Goal: Task Accomplishment & Management: Manage account settings

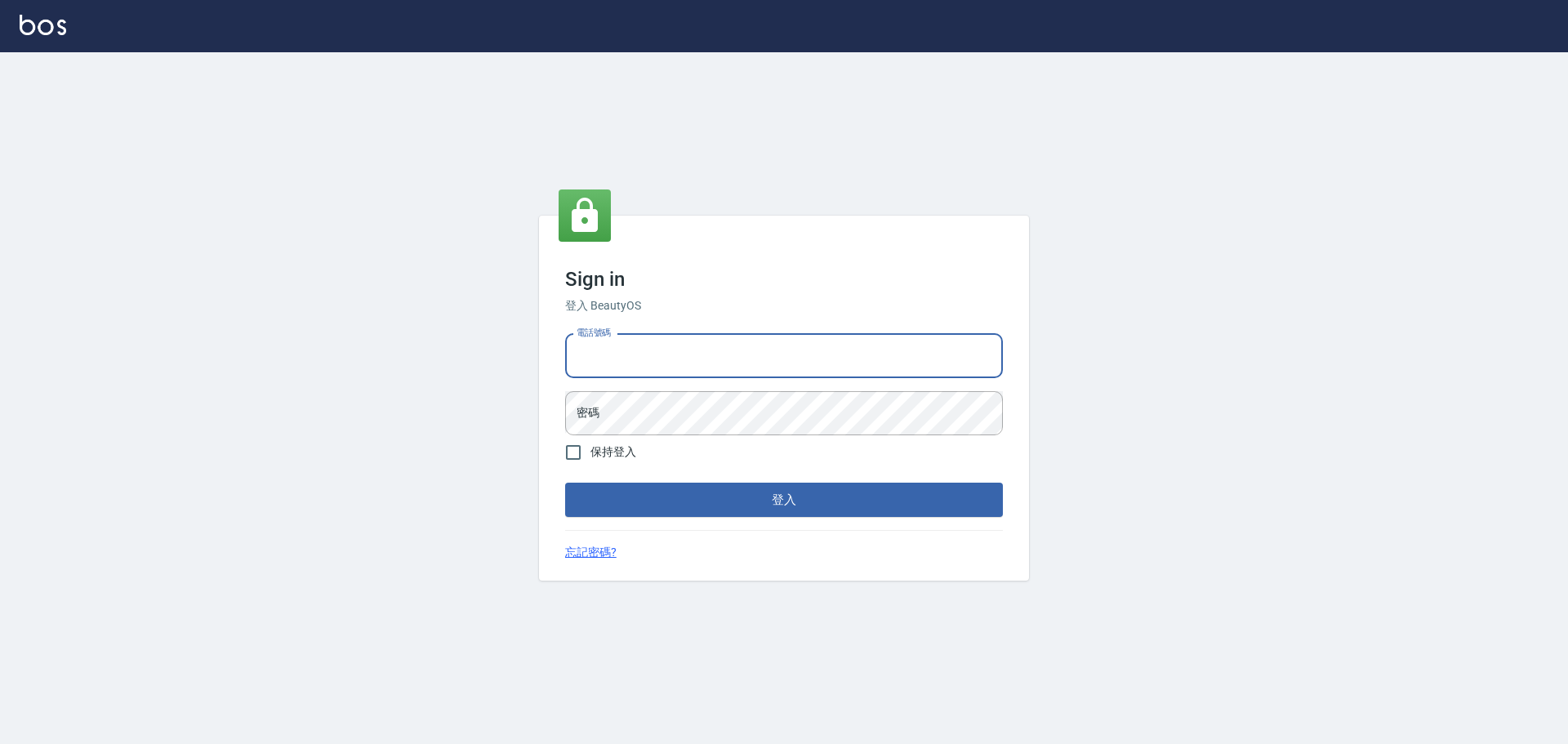
click at [664, 360] on input "電話號碼" at bounding box center [784, 356] width 438 height 45
type input "0922982220"
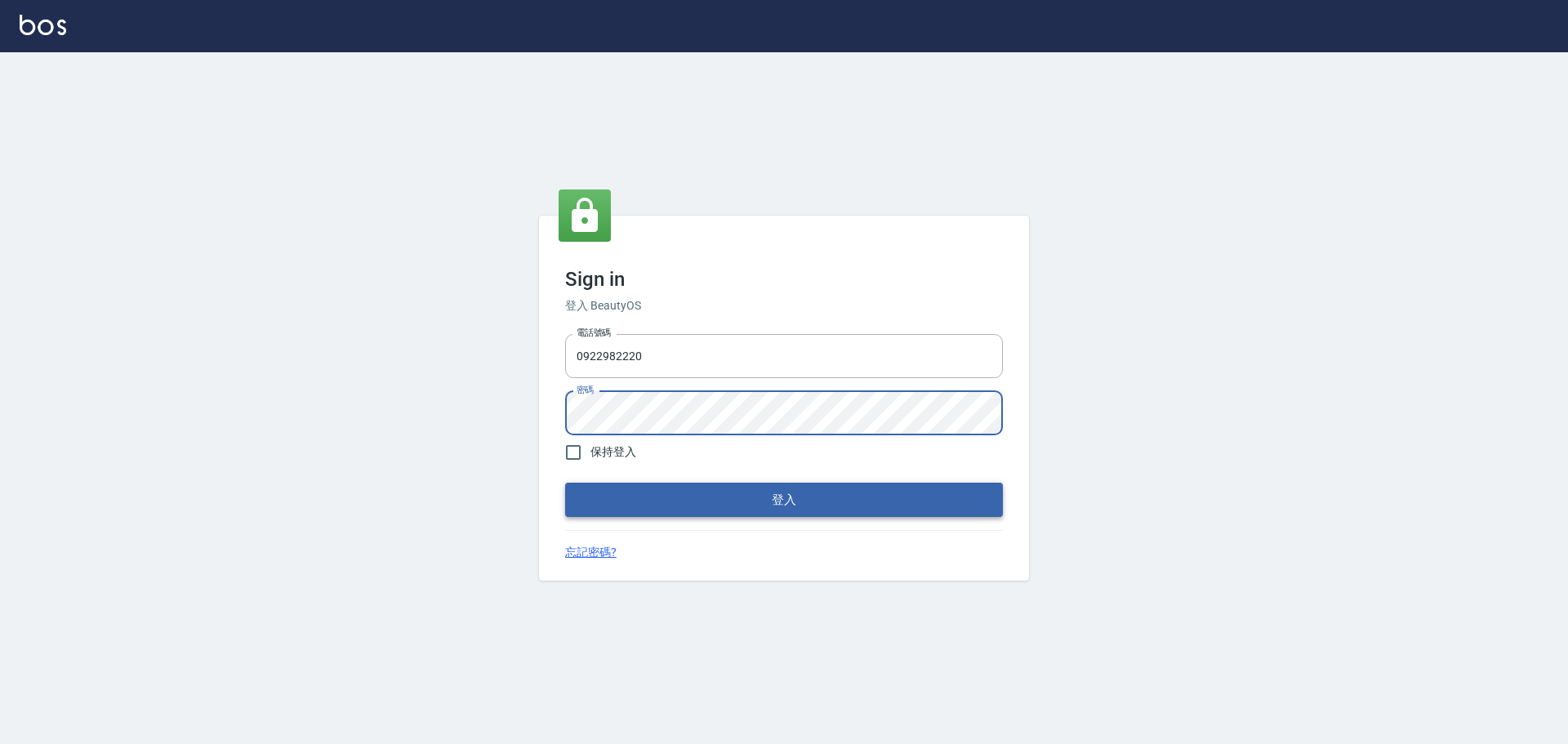
click at [626, 499] on button "登入" at bounding box center [784, 500] width 438 height 35
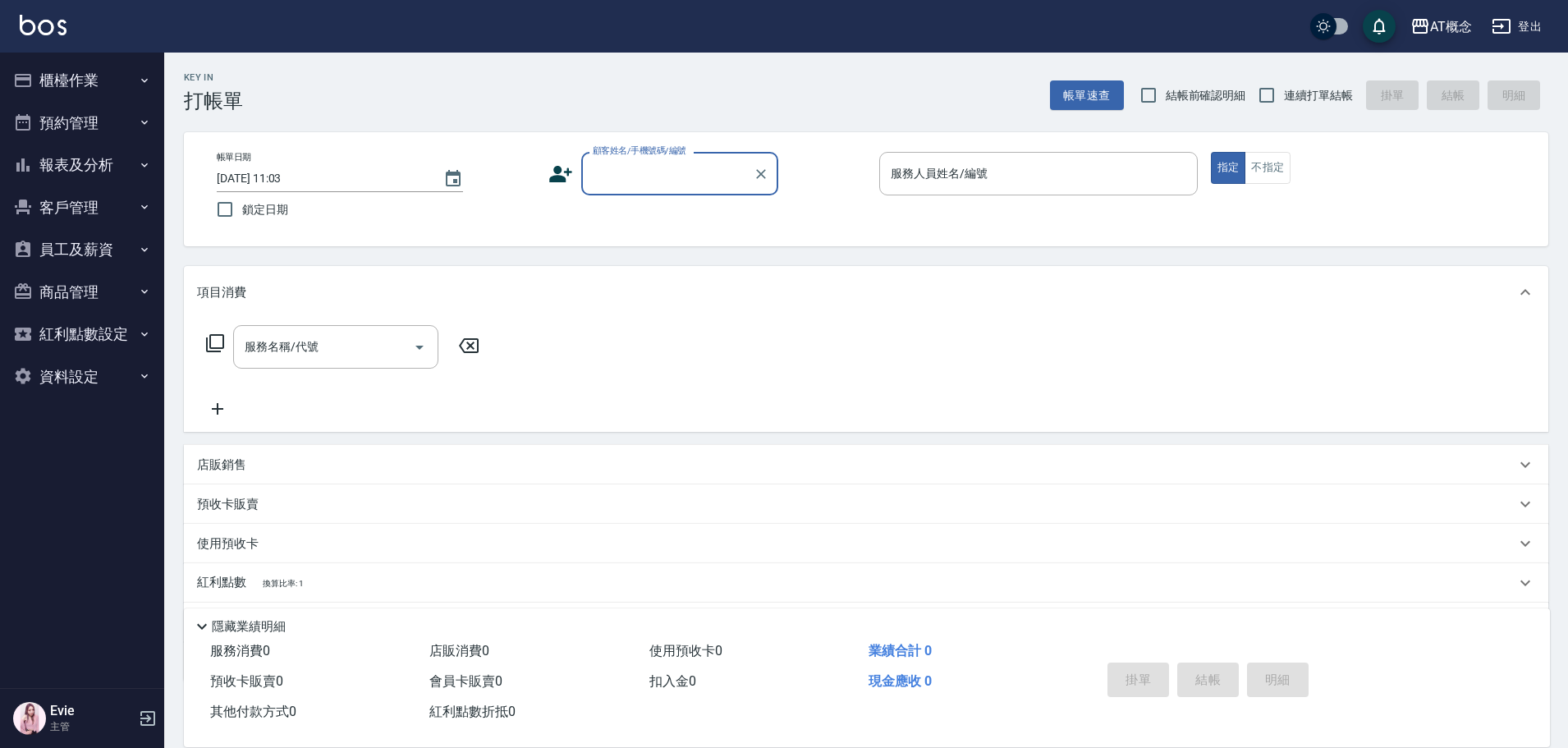
click at [59, 81] on button "櫃檯作業" at bounding box center [83, 80] width 151 height 43
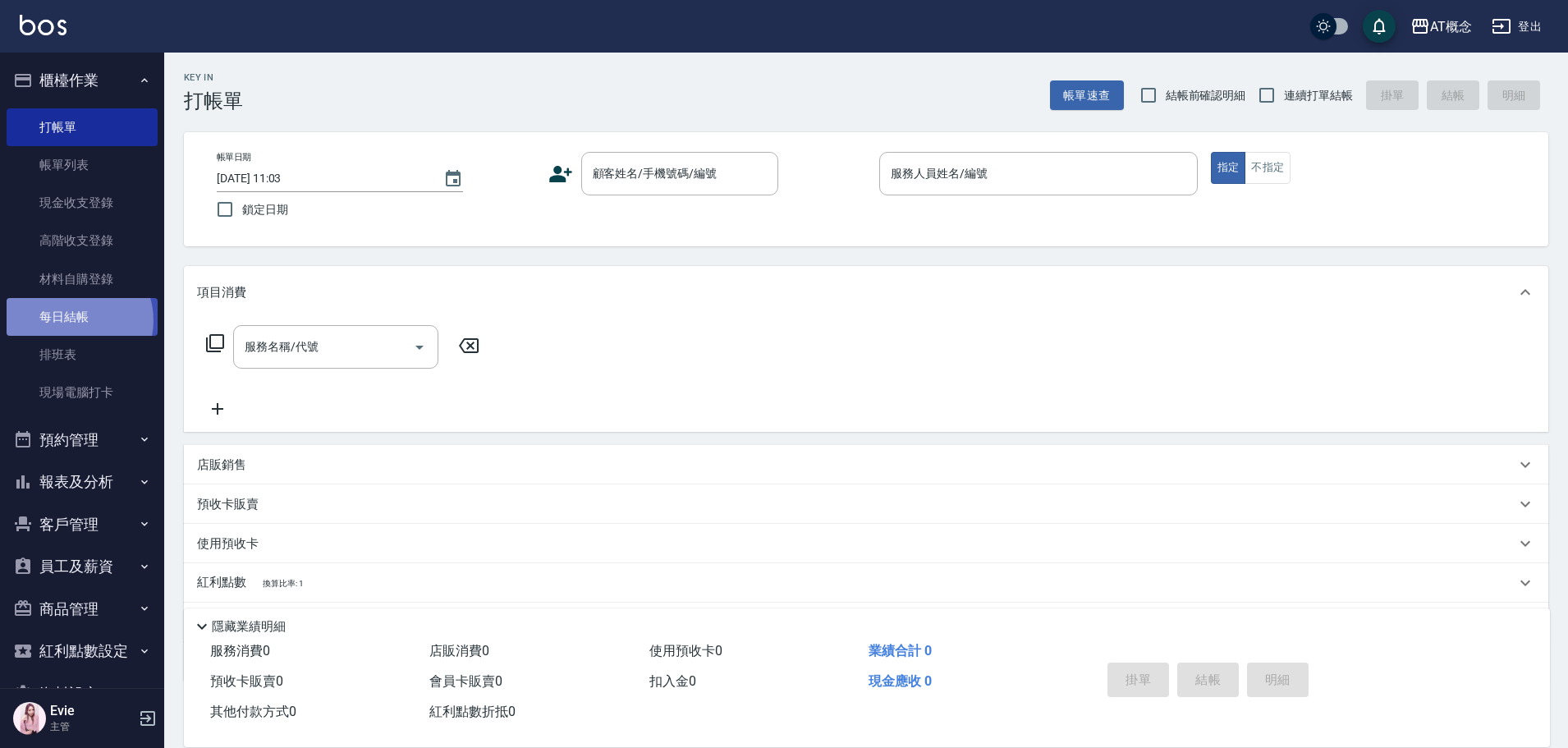
click at [74, 320] on link "每日結帳" at bounding box center [83, 317] width 151 height 38
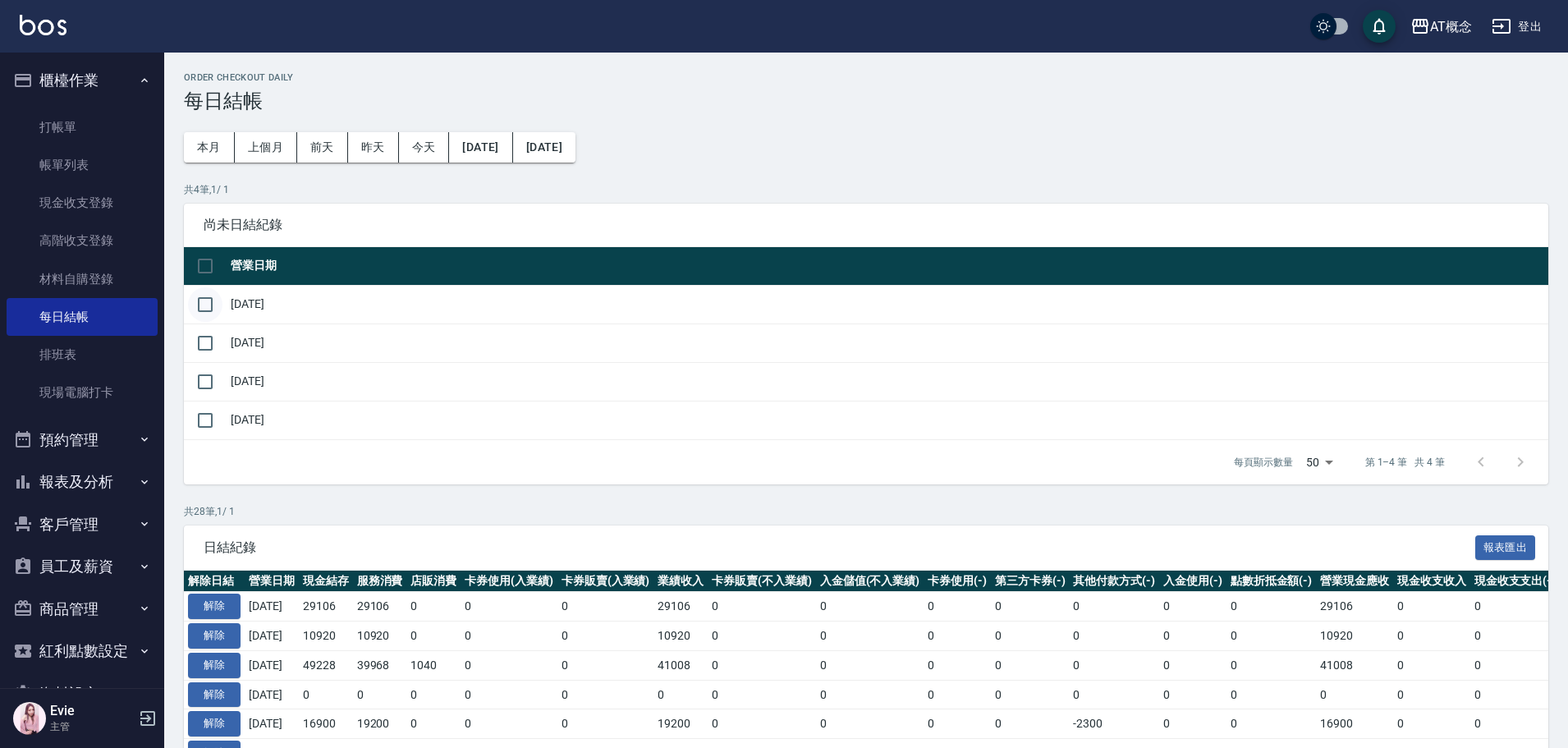
click at [209, 319] on input "checkbox" at bounding box center [205, 304] width 35 height 35
checkbox input "true"
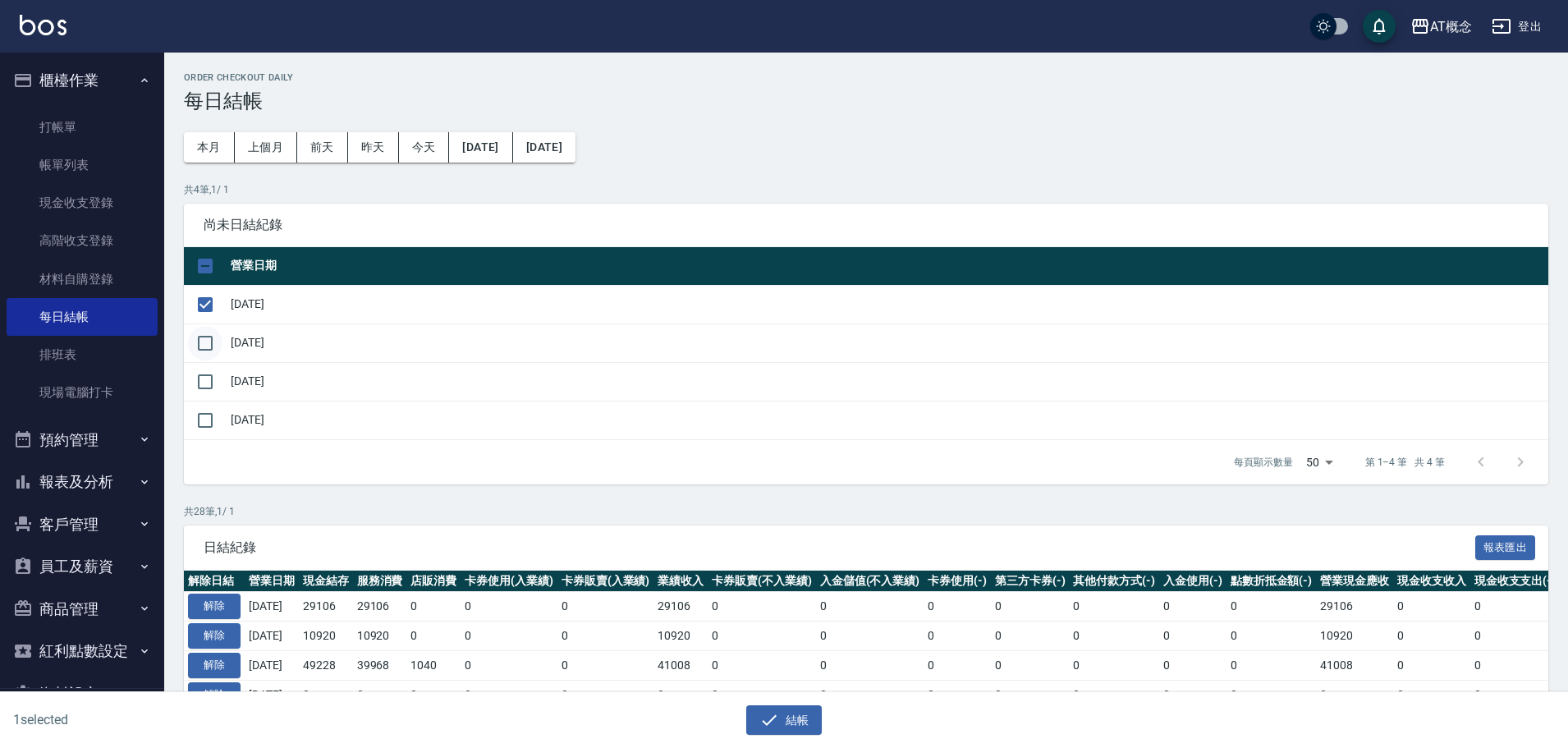
click at [200, 350] on input "checkbox" at bounding box center [205, 343] width 35 height 35
checkbox input "true"
click at [200, 382] on input "checkbox" at bounding box center [205, 381] width 35 height 35
checkbox input "true"
click at [777, 721] on icon "button" at bounding box center [769, 720] width 20 height 20
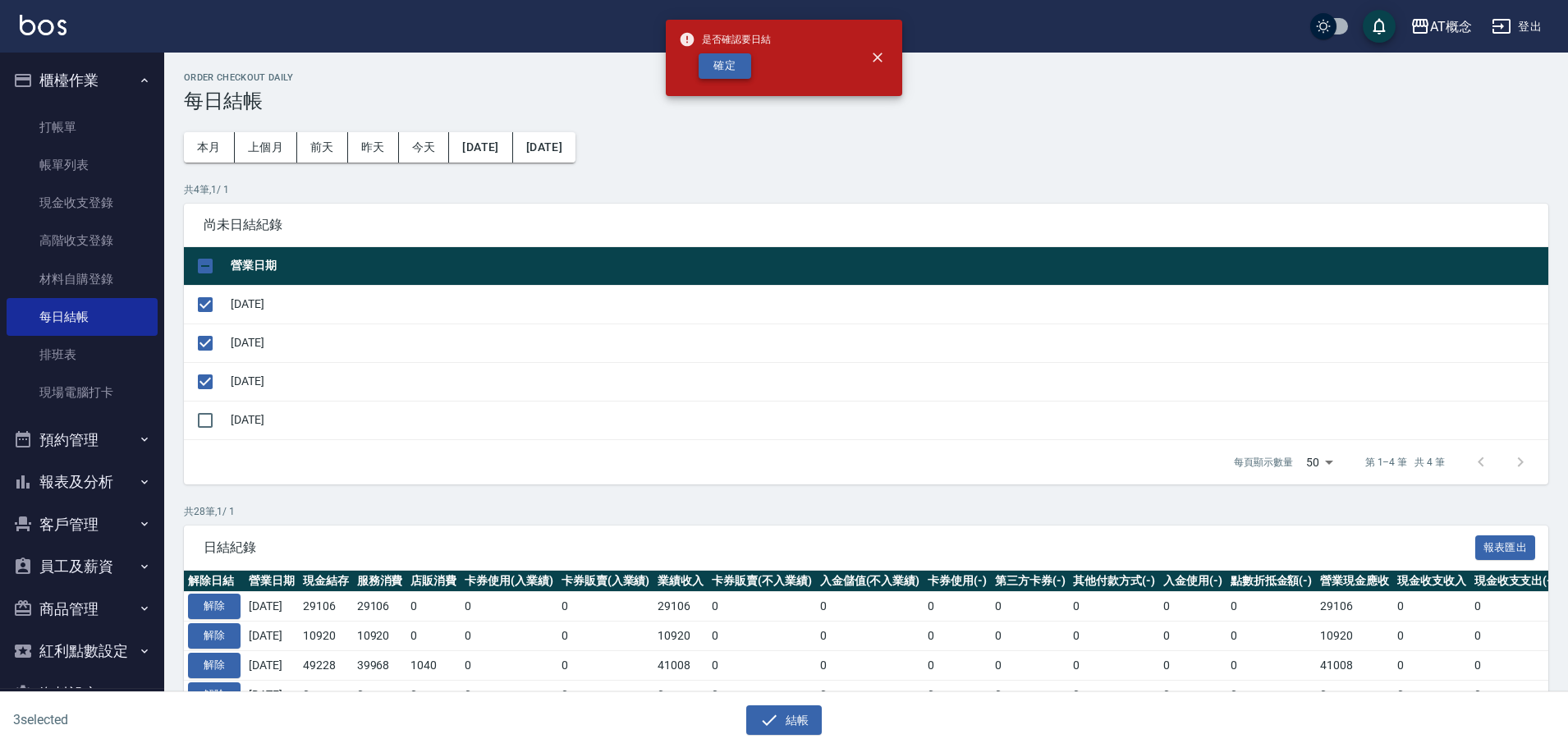
click at [728, 72] on button "確定" at bounding box center [724, 67] width 53 height 26
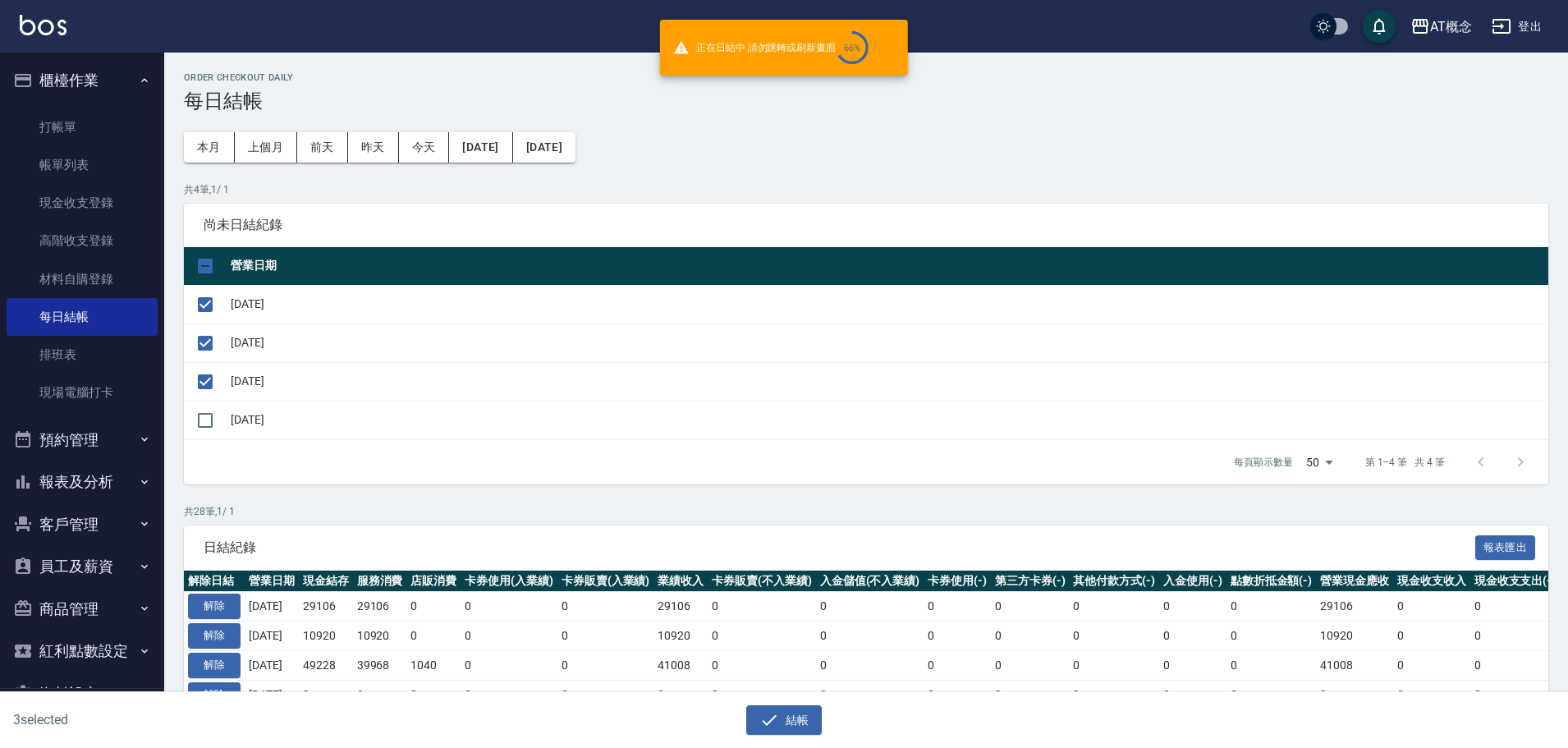
checkbox input "false"
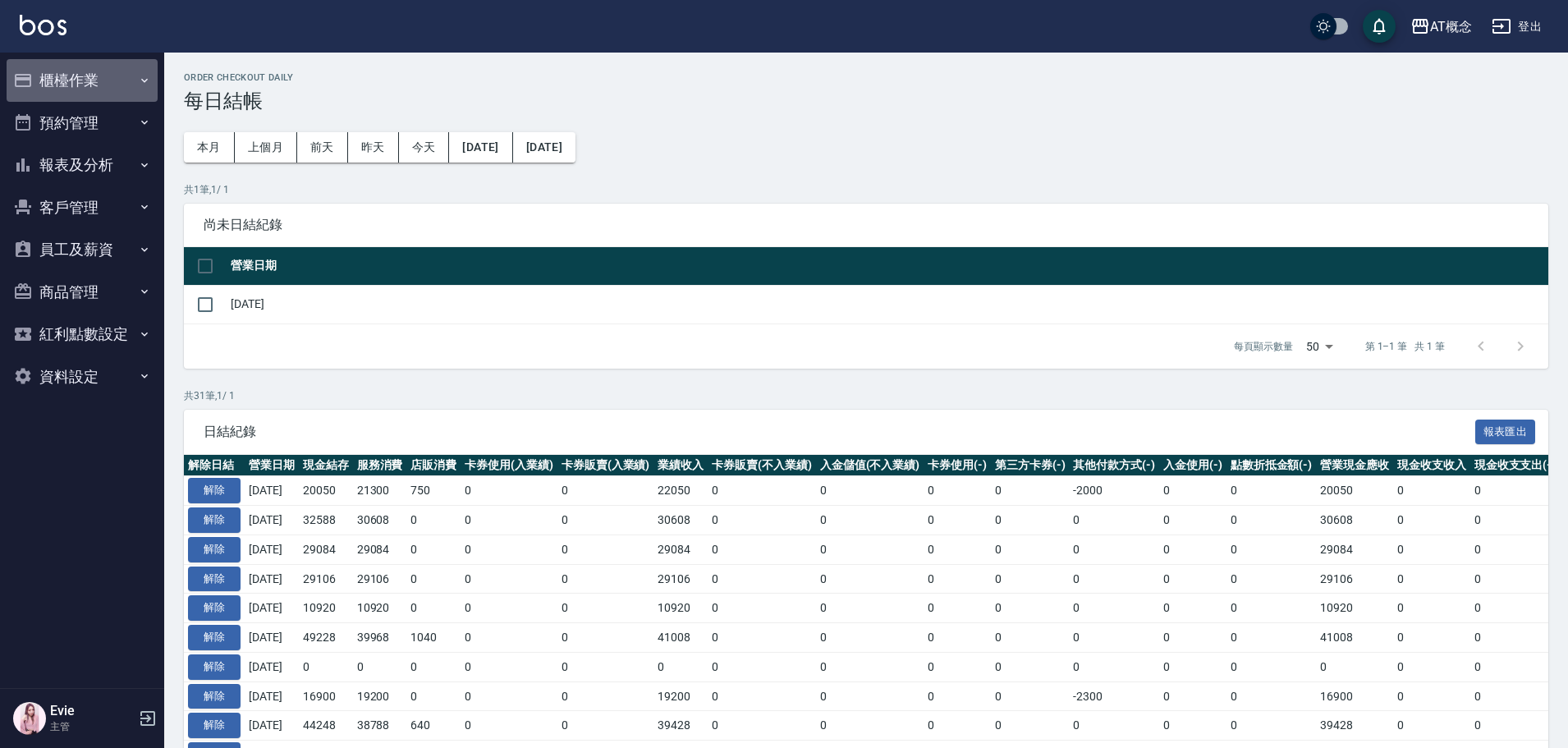
click at [56, 83] on button "櫃檯作業" at bounding box center [83, 80] width 151 height 43
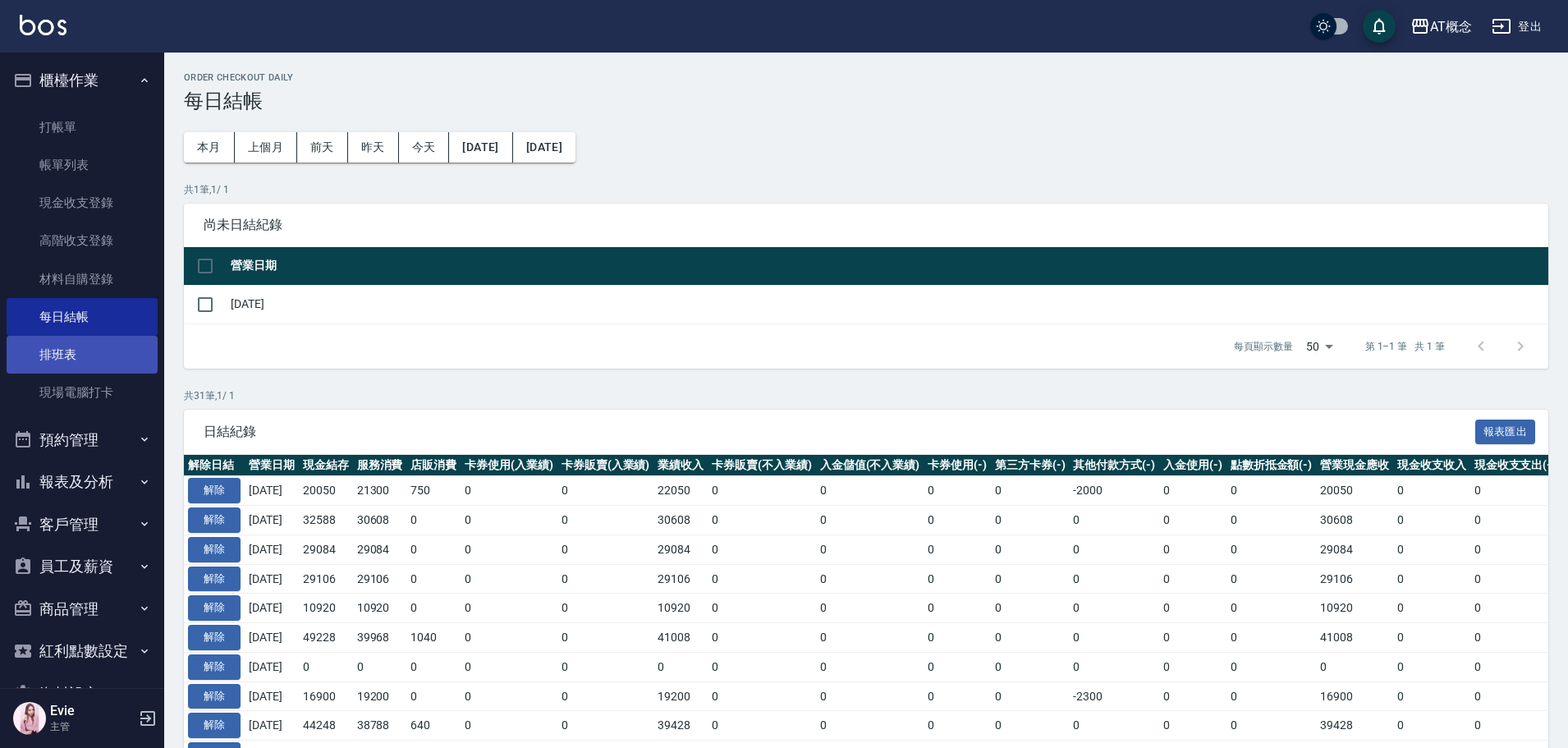
click at [76, 354] on link "排班表" at bounding box center [83, 355] width 151 height 38
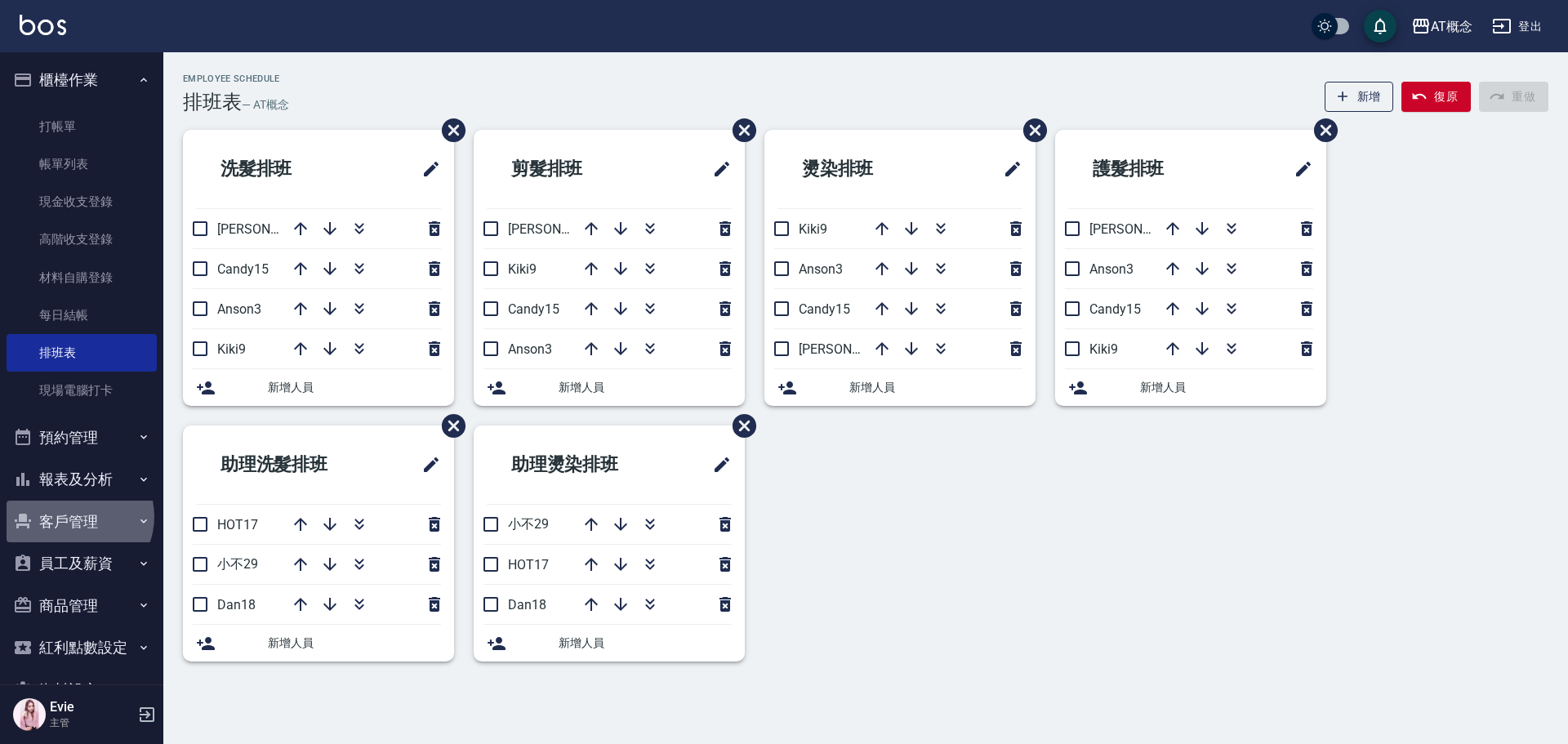
click at [75, 516] on button "客戶管理" at bounding box center [82, 521] width 150 height 43
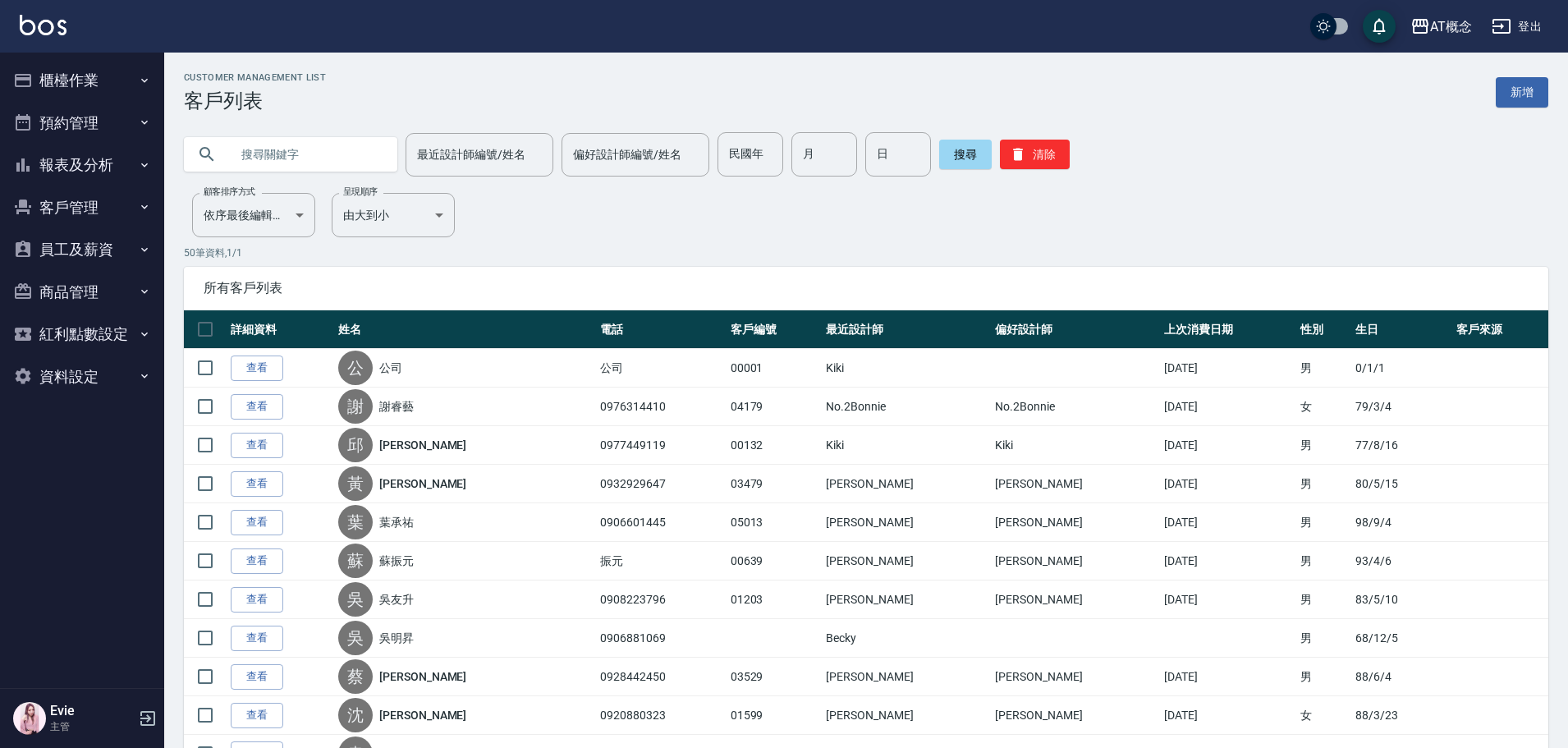
click at [310, 151] on input "text" at bounding box center [306, 154] width 154 height 45
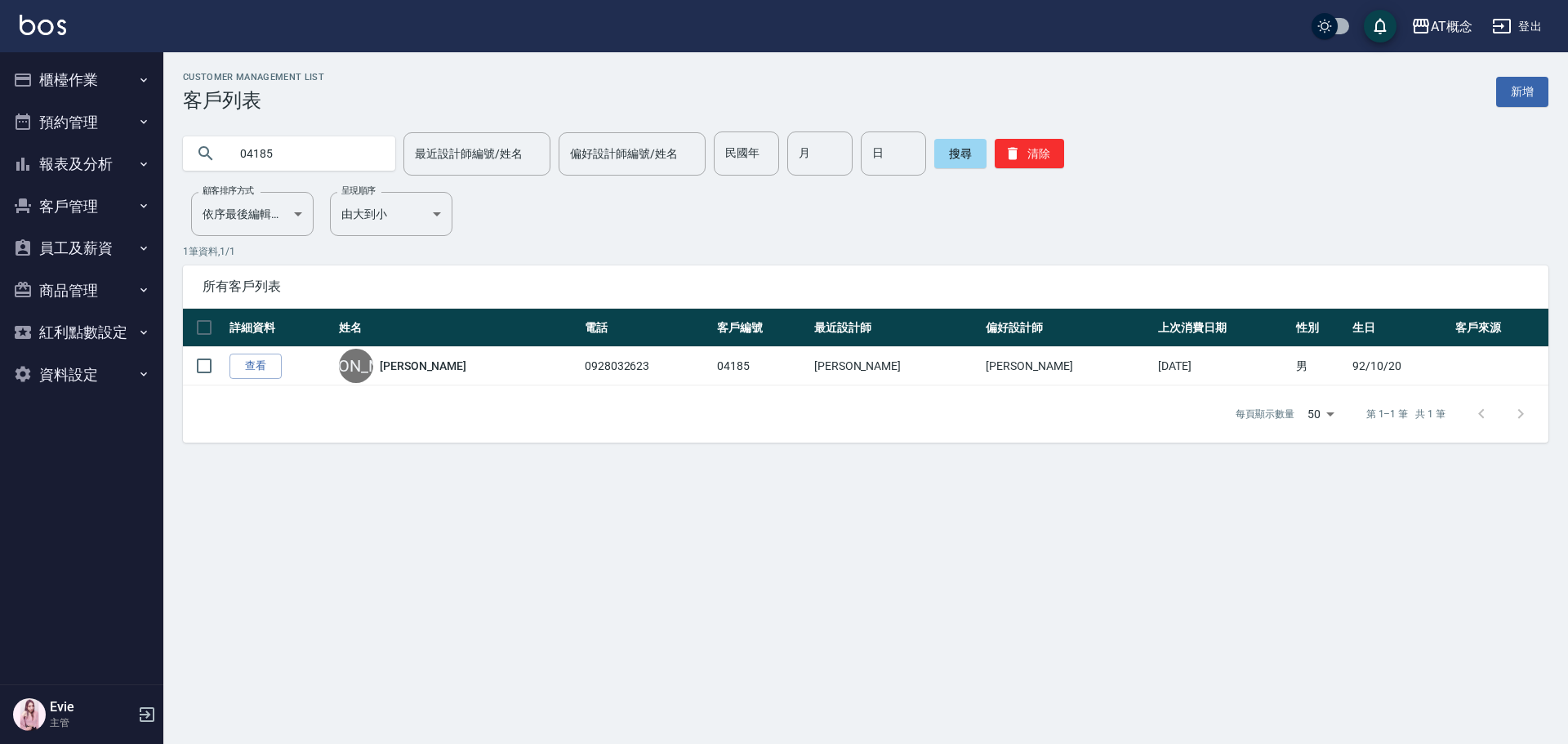
drag, startPoint x: 299, startPoint y: 157, endPoint x: 35, endPoint y: 174, distance: 264.5
click at [37, 150] on div "AT概念 登出 櫃檯作業 打帳單 帳單列表 現金收支登錄 高階收支登錄 材料自購登錄 每日結帳 排班表 現場電腦打卡 預約管理 預約管理 單日預約紀錄 單週預…" at bounding box center [784, 372] width 1568 height 744
type input "0913710922"
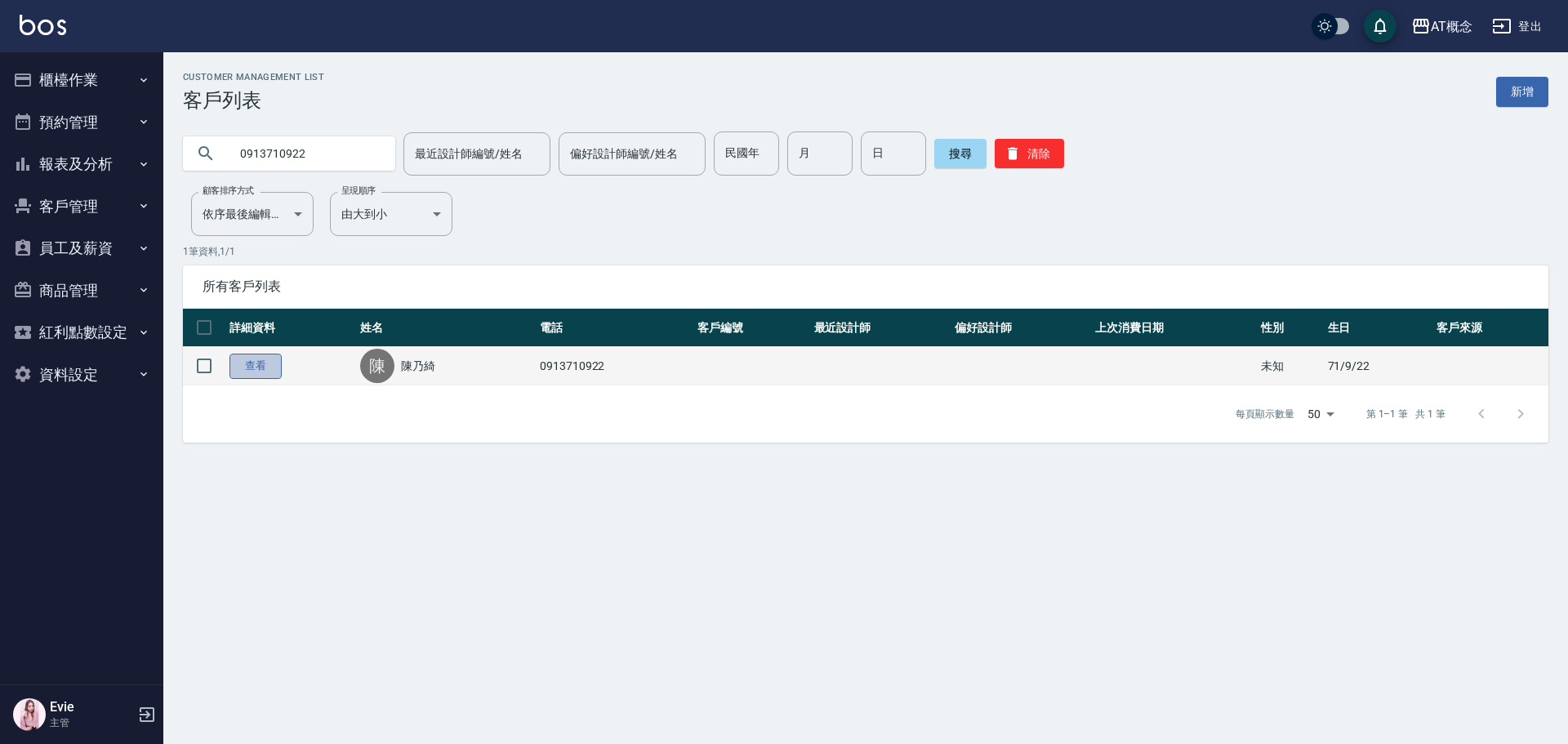
click at [260, 357] on link "查看" at bounding box center [255, 366] width 52 height 26
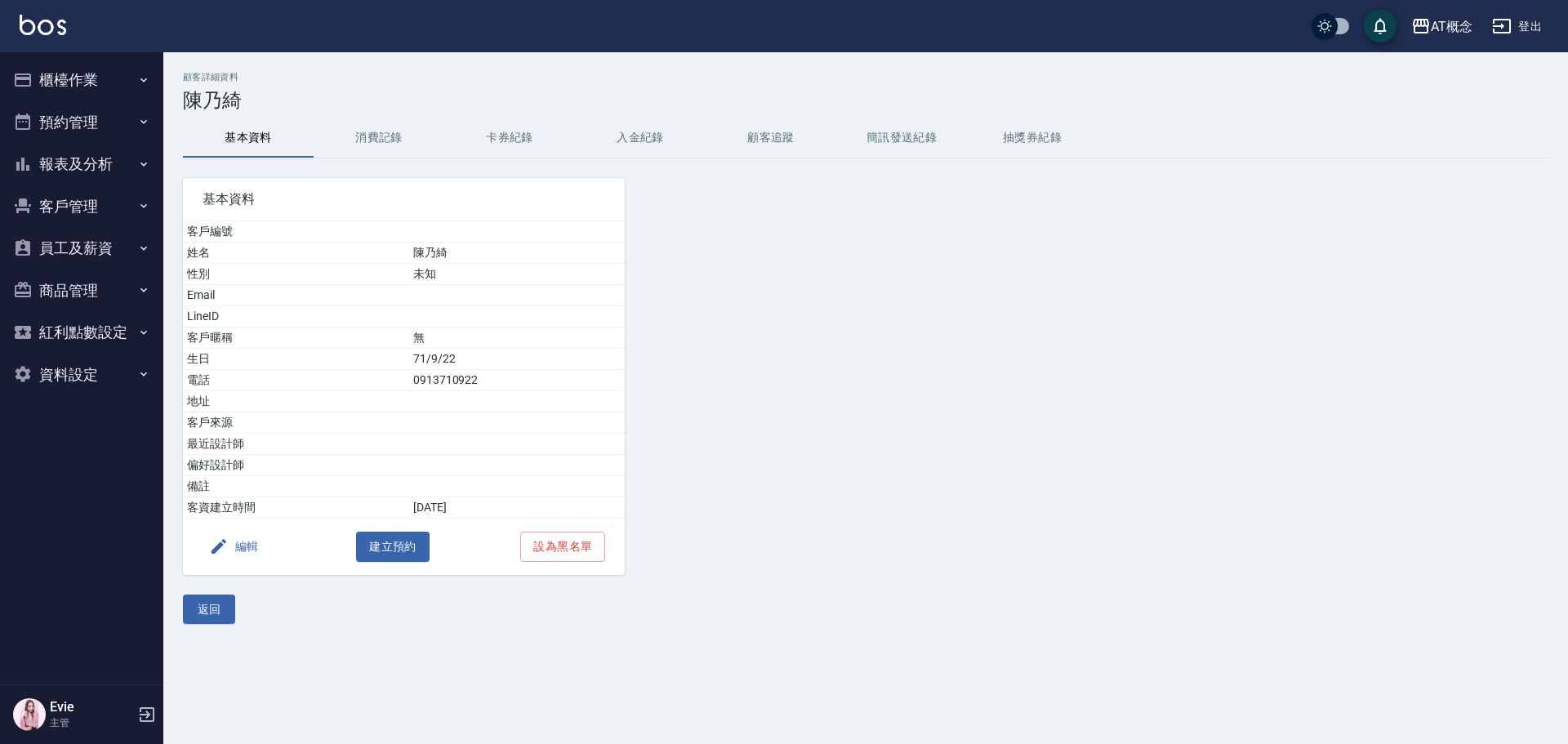
click at [245, 531] on button "編輯" at bounding box center [235, 546] width 63 height 31
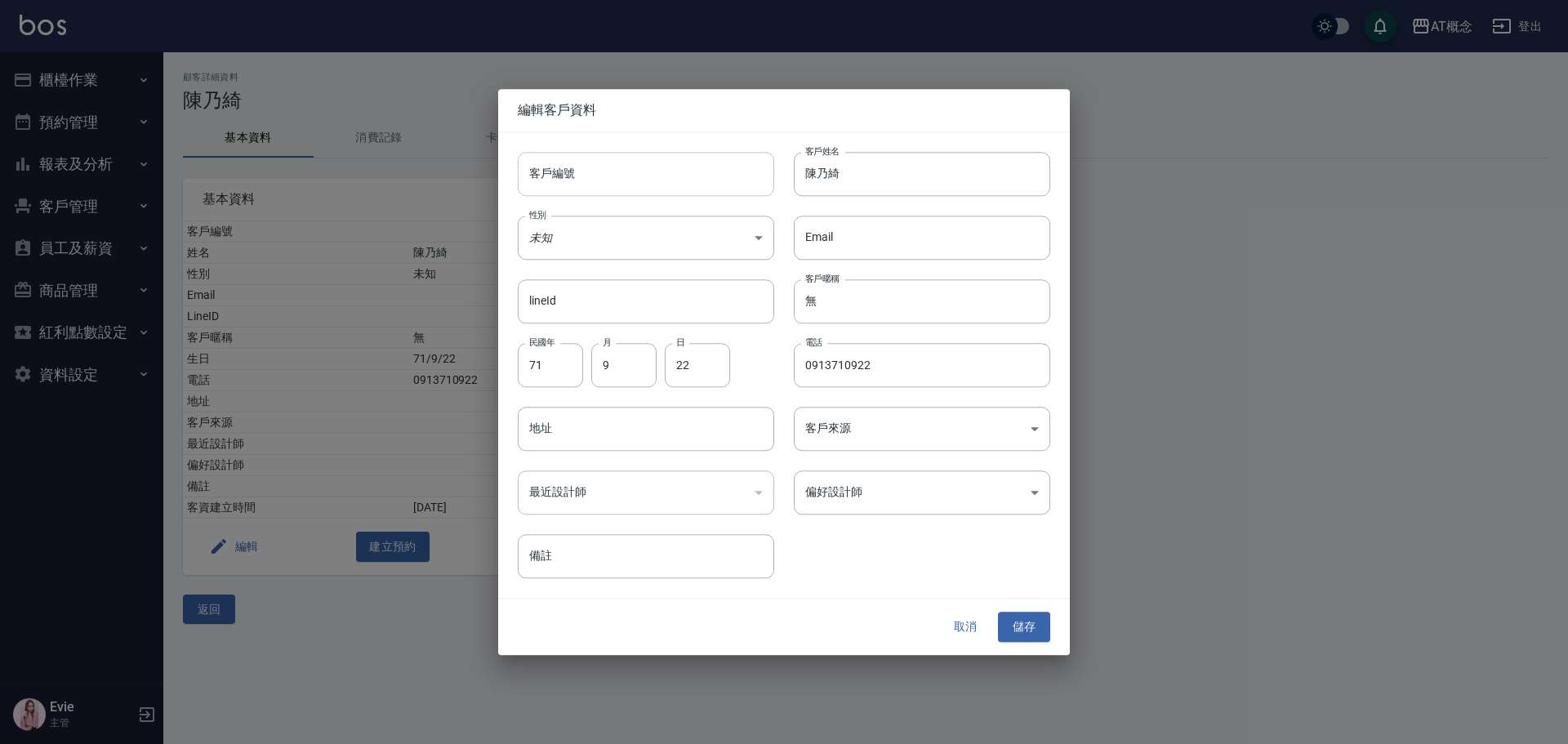
click at [560, 181] on input "客戶編號" at bounding box center [645, 173] width 256 height 45
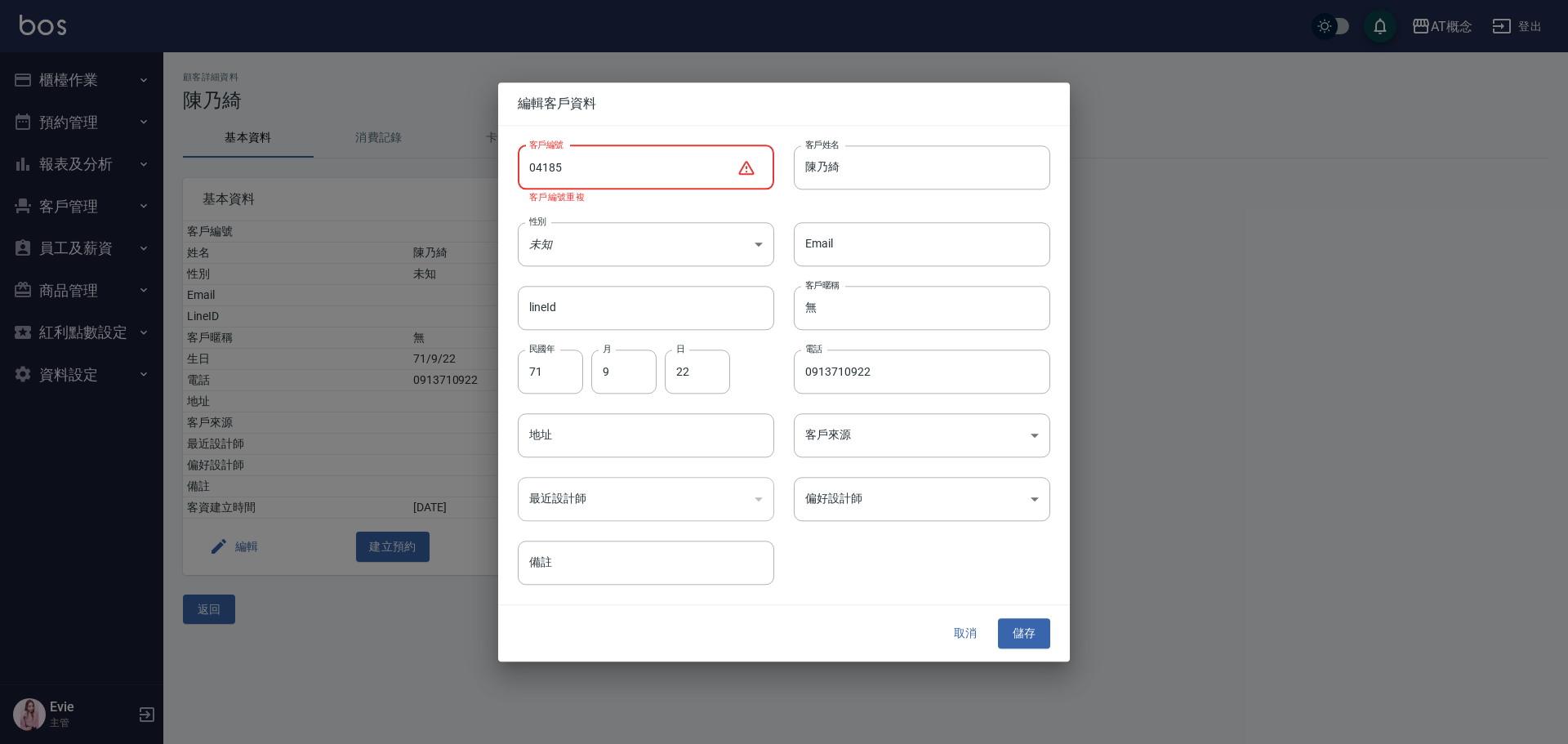
type input "04185"
click at [216, 609] on div at bounding box center [784, 372] width 1568 height 744
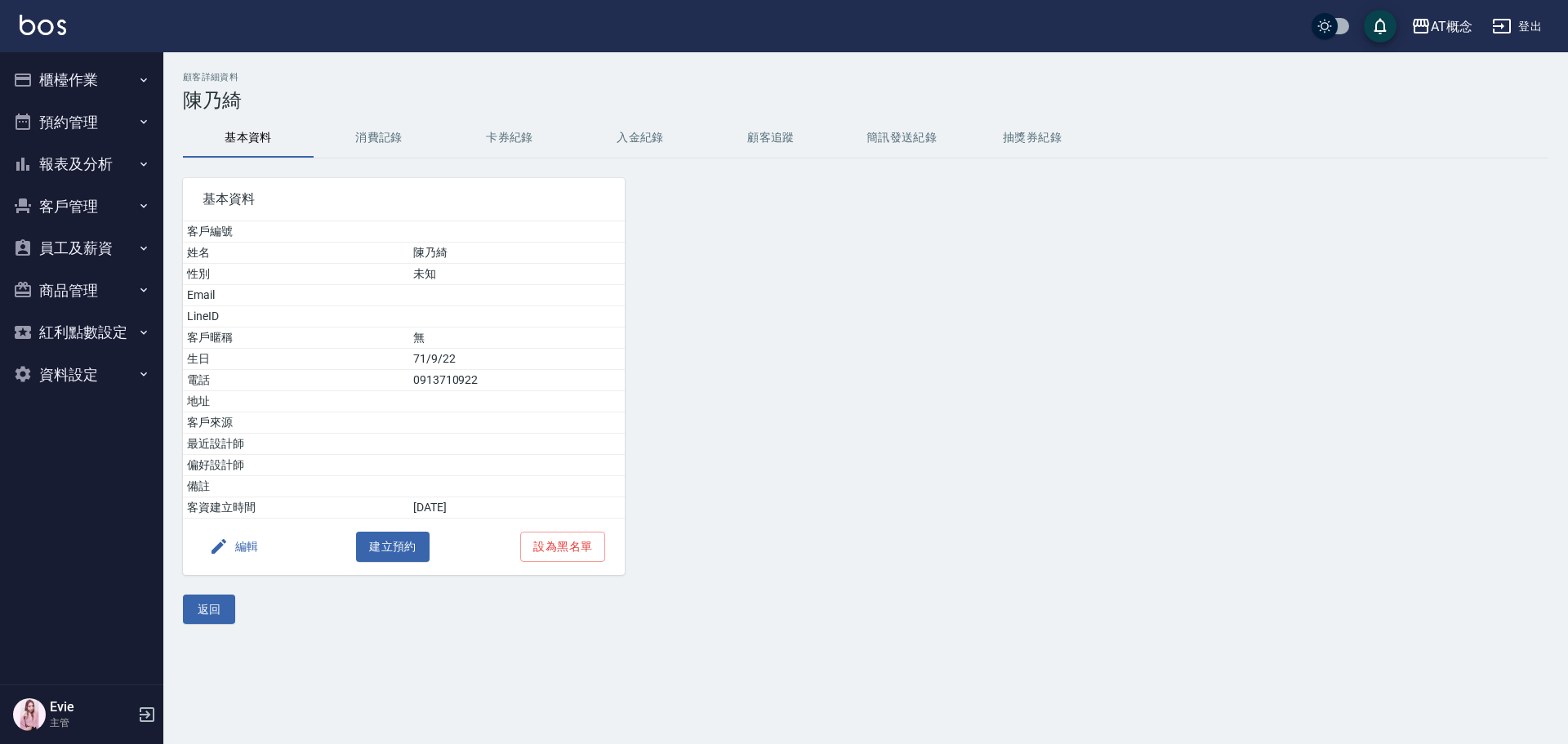
click at [217, 607] on button "返回" at bounding box center [209, 609] width 52 height 31
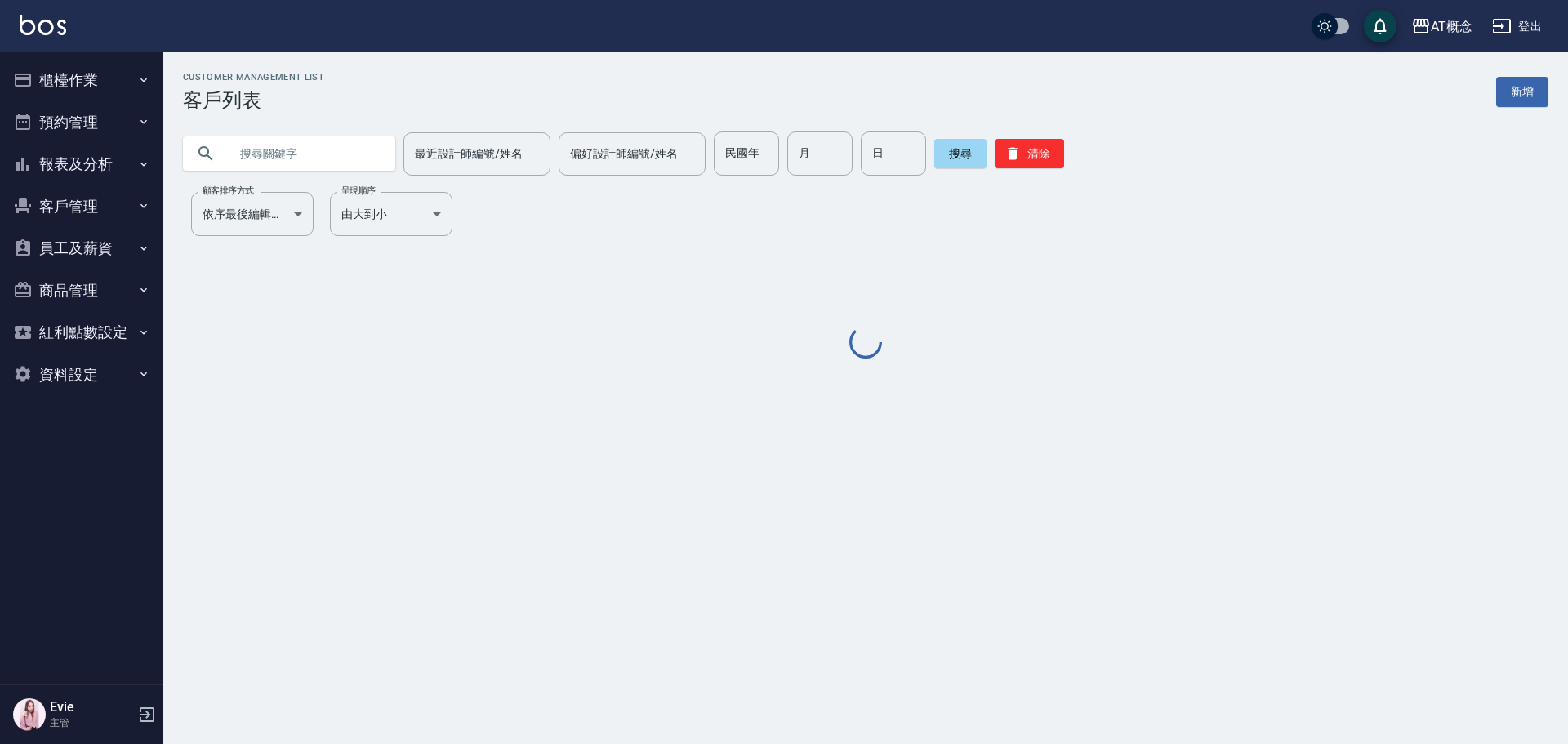
click at [337, 152] on input "text" at bounding box center [305, 153] width 153 height 45
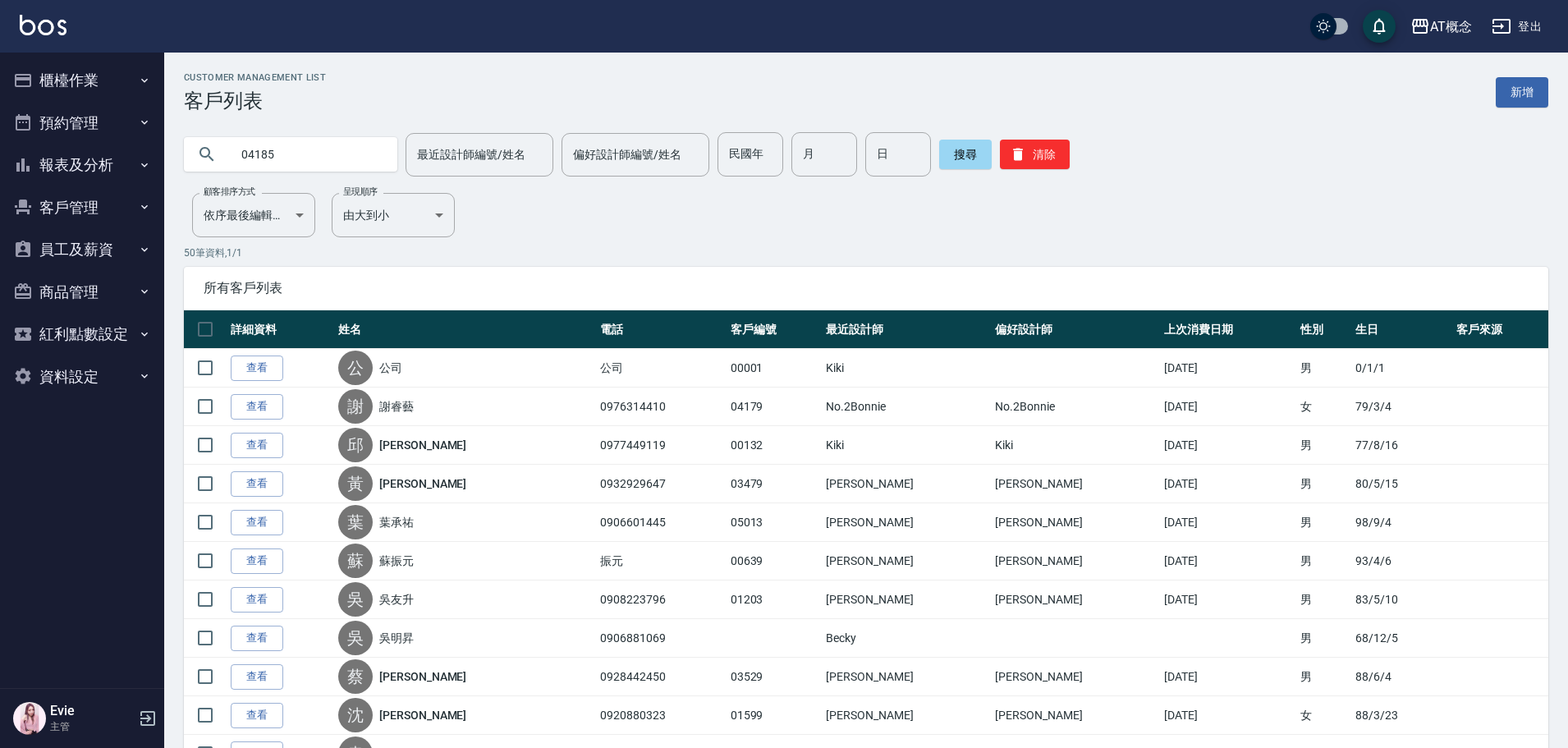
type input "04185"
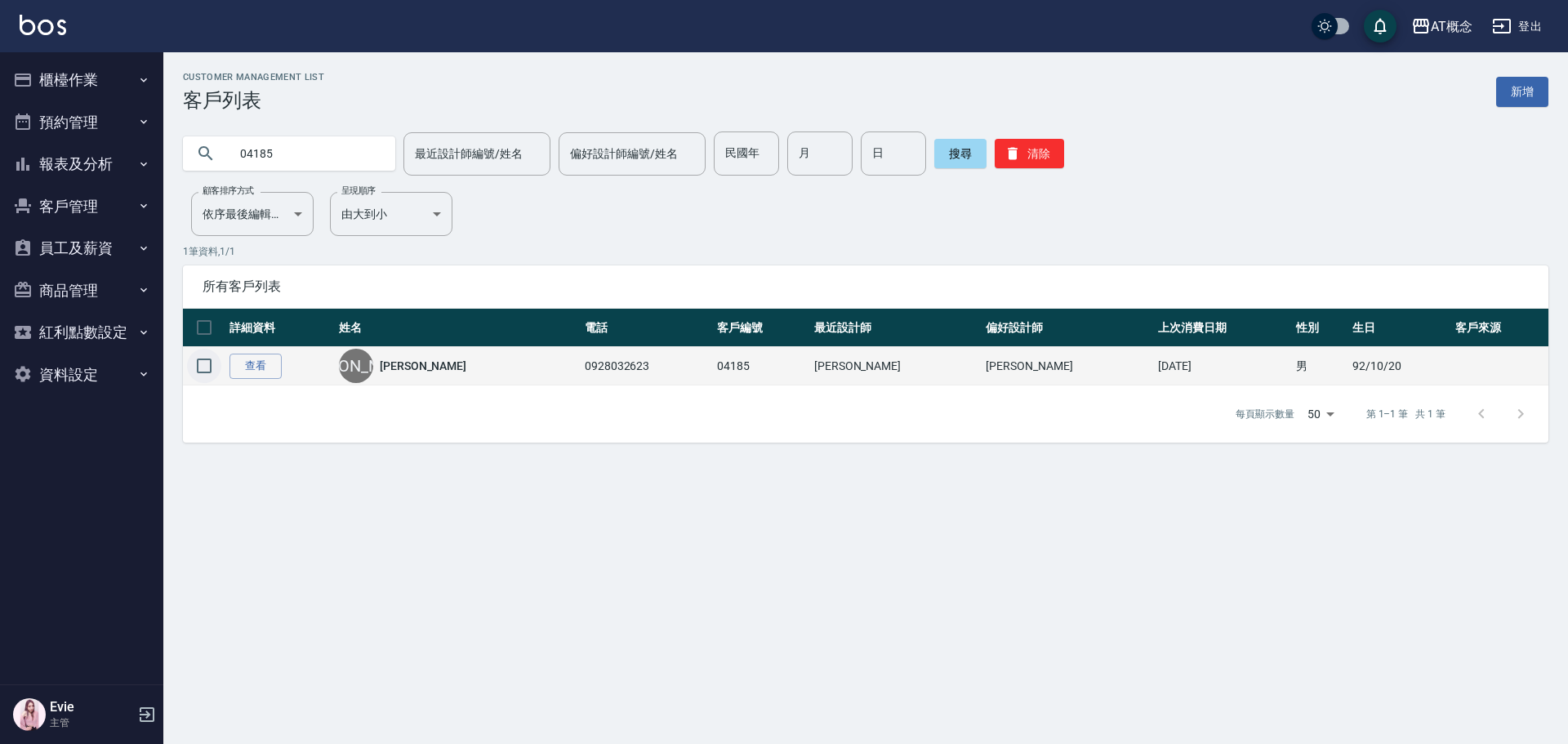
click at [205, 367] on input "checkbox" at bounding box center [204, 365] width 35 height 35
checkbox input "true"
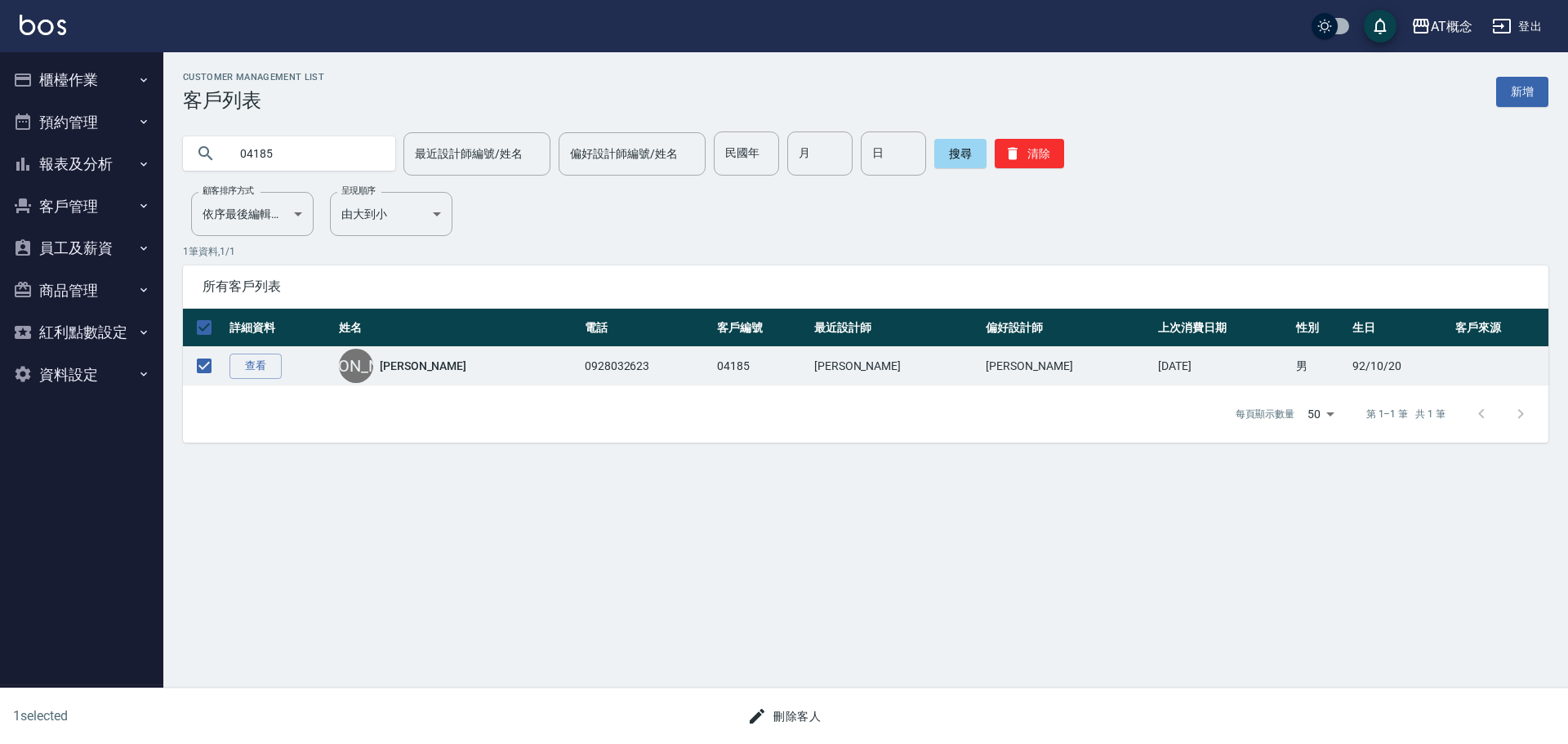
click at [795, 721] on button "刪除客人" at bounding box center [783, 716] width 86 height 31
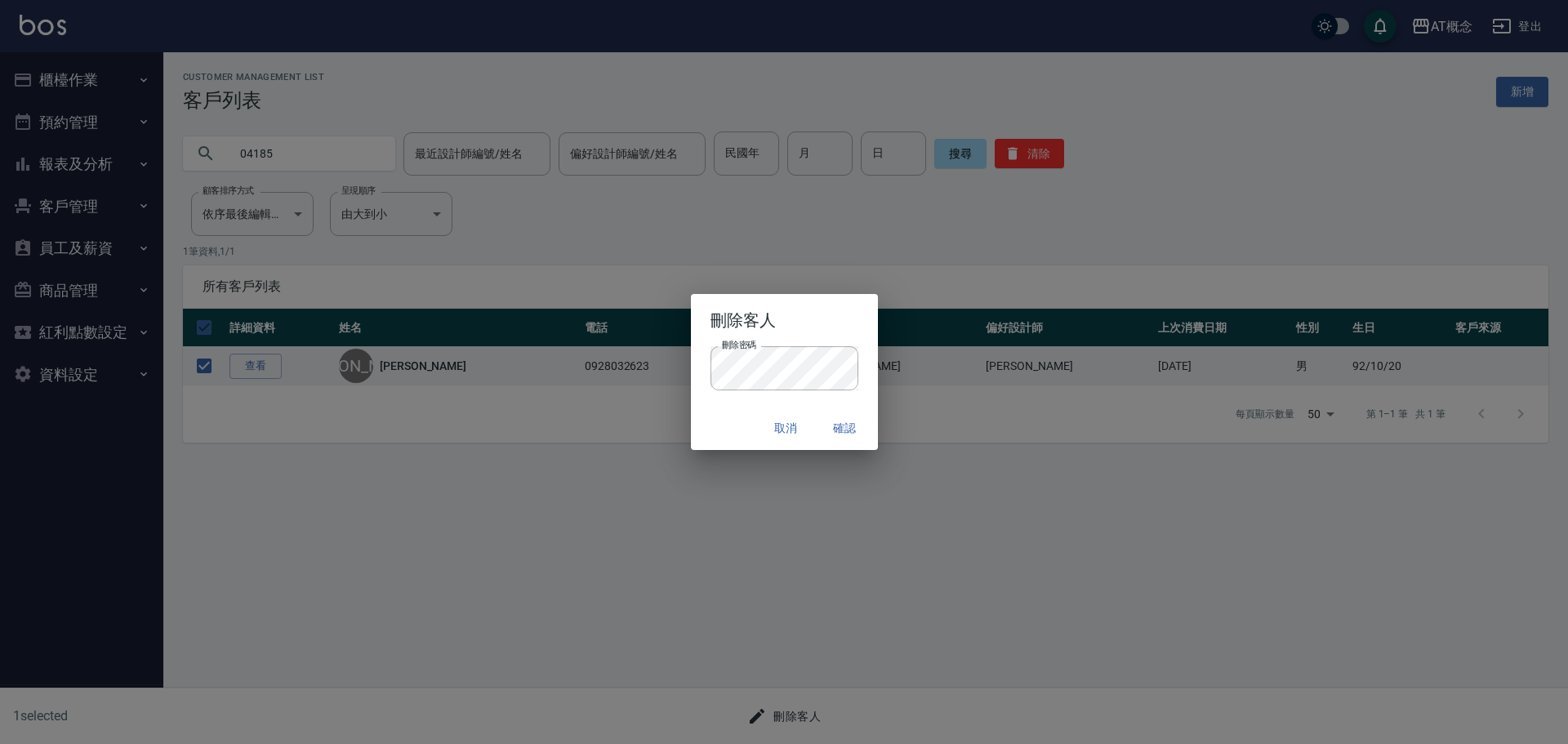
drag, startPoint x: 714, startPoint y: 422, endPoint x: 729, endPoint y: 423, distance: 15.0
click at [714, 422] on div "取消 確認" at bounding box center [784, 428] width 187 height 44
click at [841, 424] on button "確認" at bounding box center [845, 428] width 52 height 31
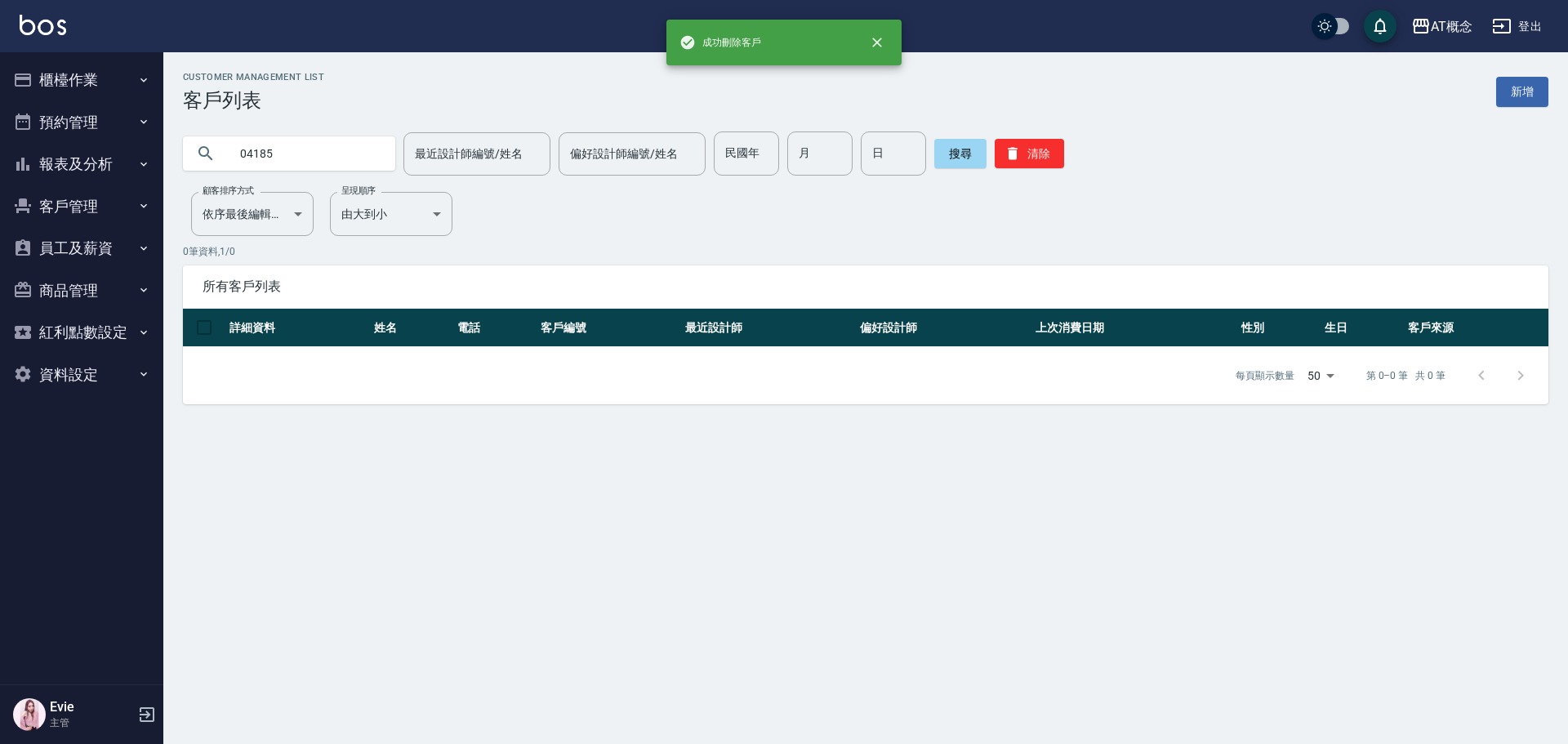
click at [1521, 107] on div "Customer Management List 客戶列表 新增" at bounding box center [866, 92] width 1366 height 40
drag, startPoint x: 335, startPoint y: 150, endPoint x: 147, endPoint y: 144, distance: 188.1
click at [147, 139] on div "AT概念 登出 櫃檯作業 打帳單 帳單列表 現金收支登錄 高階收支登錄 材料自購登錄 每日結帳 排班表 現場電腦打卡 預約管理 預約管理 單日預約紀錄 單週預…" at bounding box center [784, 372] width 1568 height 744
type input "0913710922"
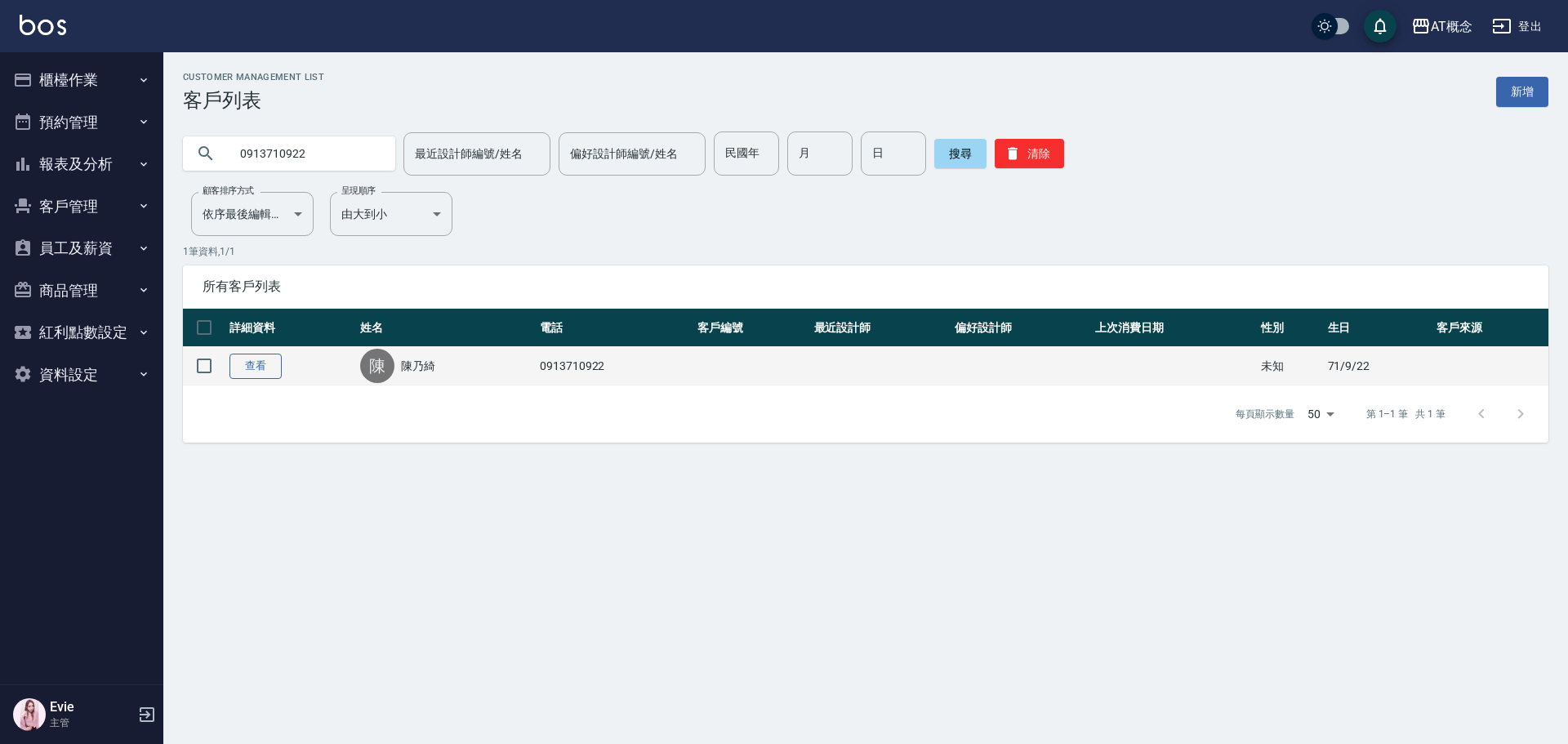
click at [258, 359] on link "查看" at bounding box center [255, 366] width 52 height 26
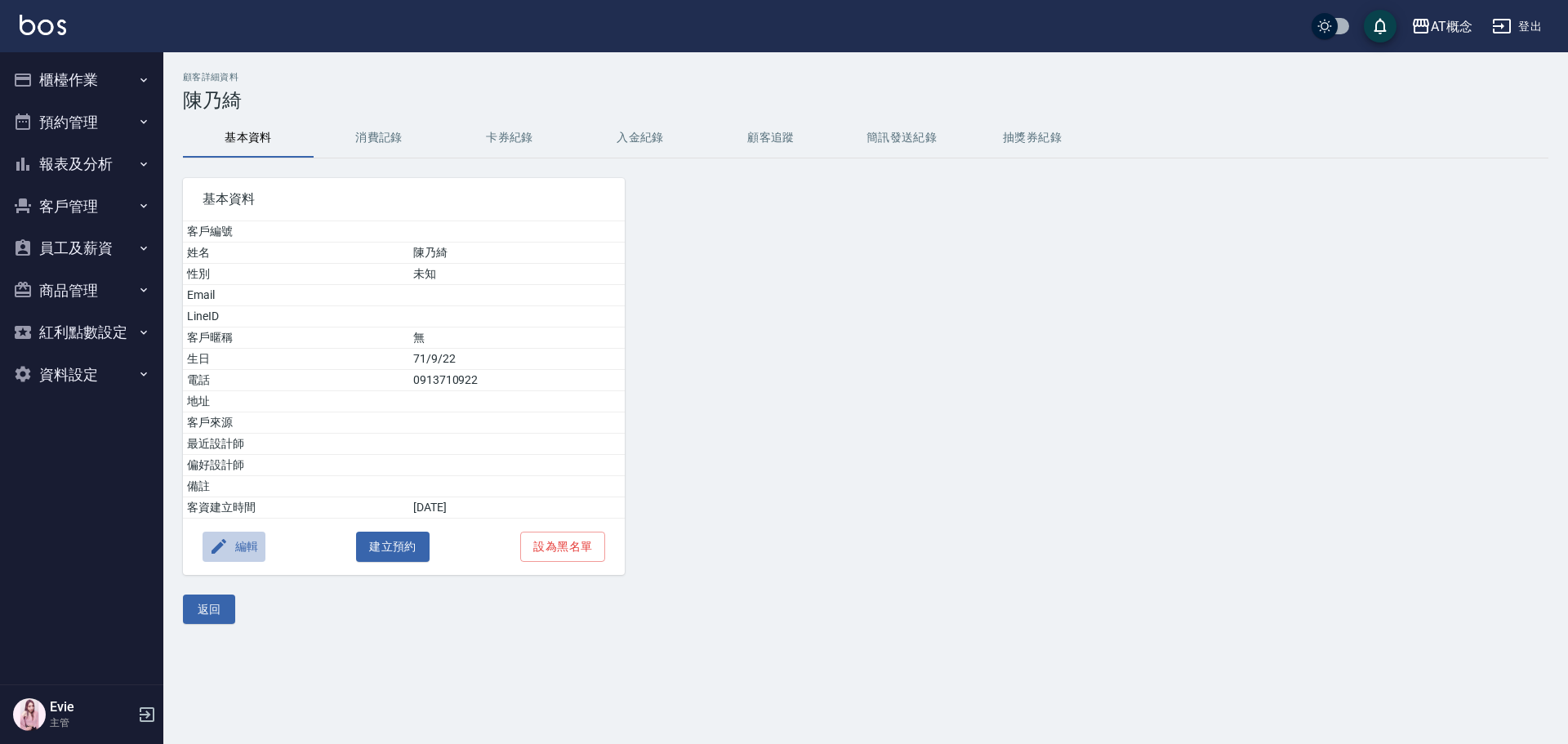
click at [243, 544] on button "編輯" at bounding box center [235, 546] width 63 height 31
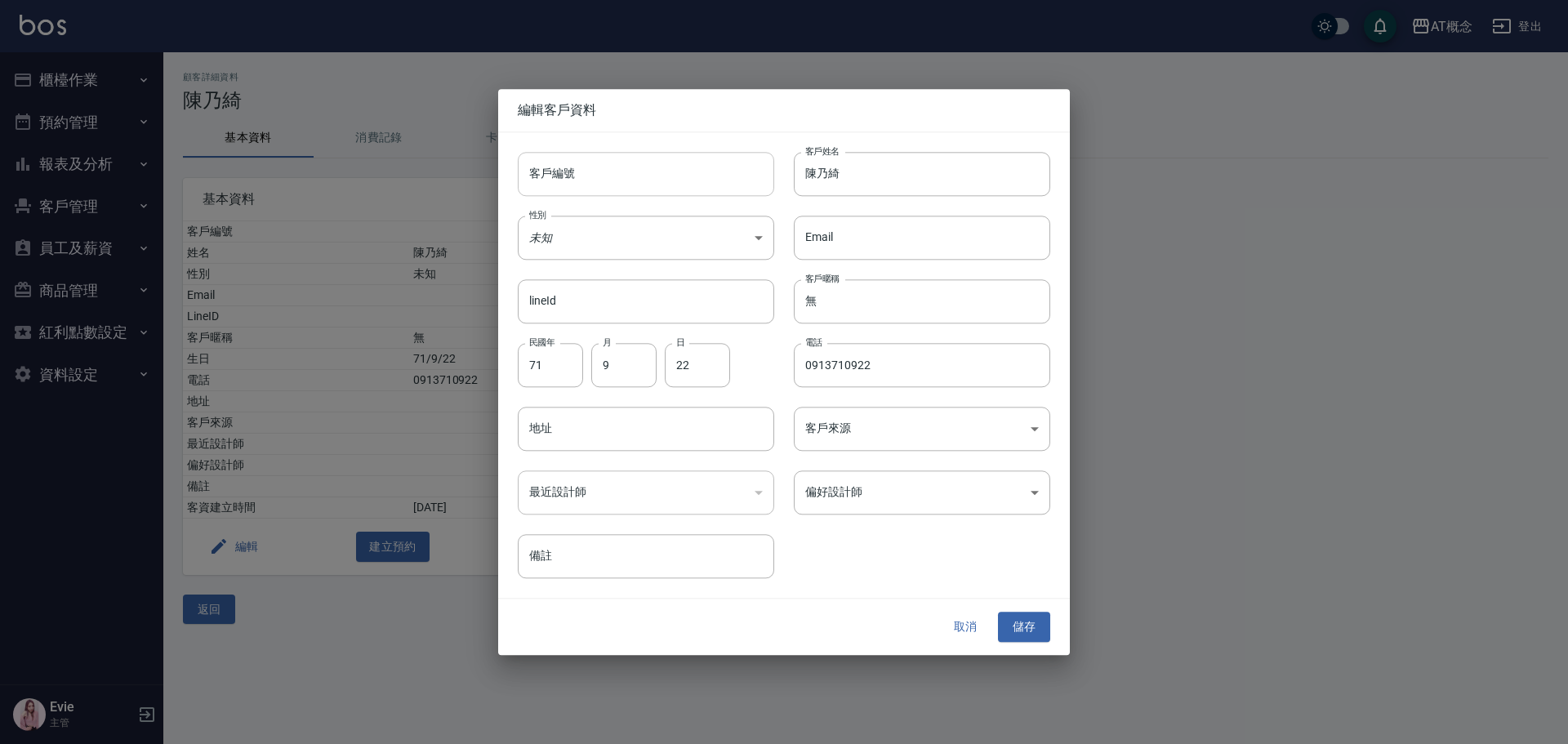
click at [678, 174] on input "客戶編號" at bounding box center [645, 173] width 256 height 45
type input "04185"
drag, startPoint x: 819, startPoint y: 179, endPoint x: 849, endPoint y: 187, distance: 31.0
click at [849, 187] on input "陳乃綺" at bounding box center [922, 173] width 256 height 45
click at [828, 301] on input "無" at bounding box center [922, 301] width 256 height 45
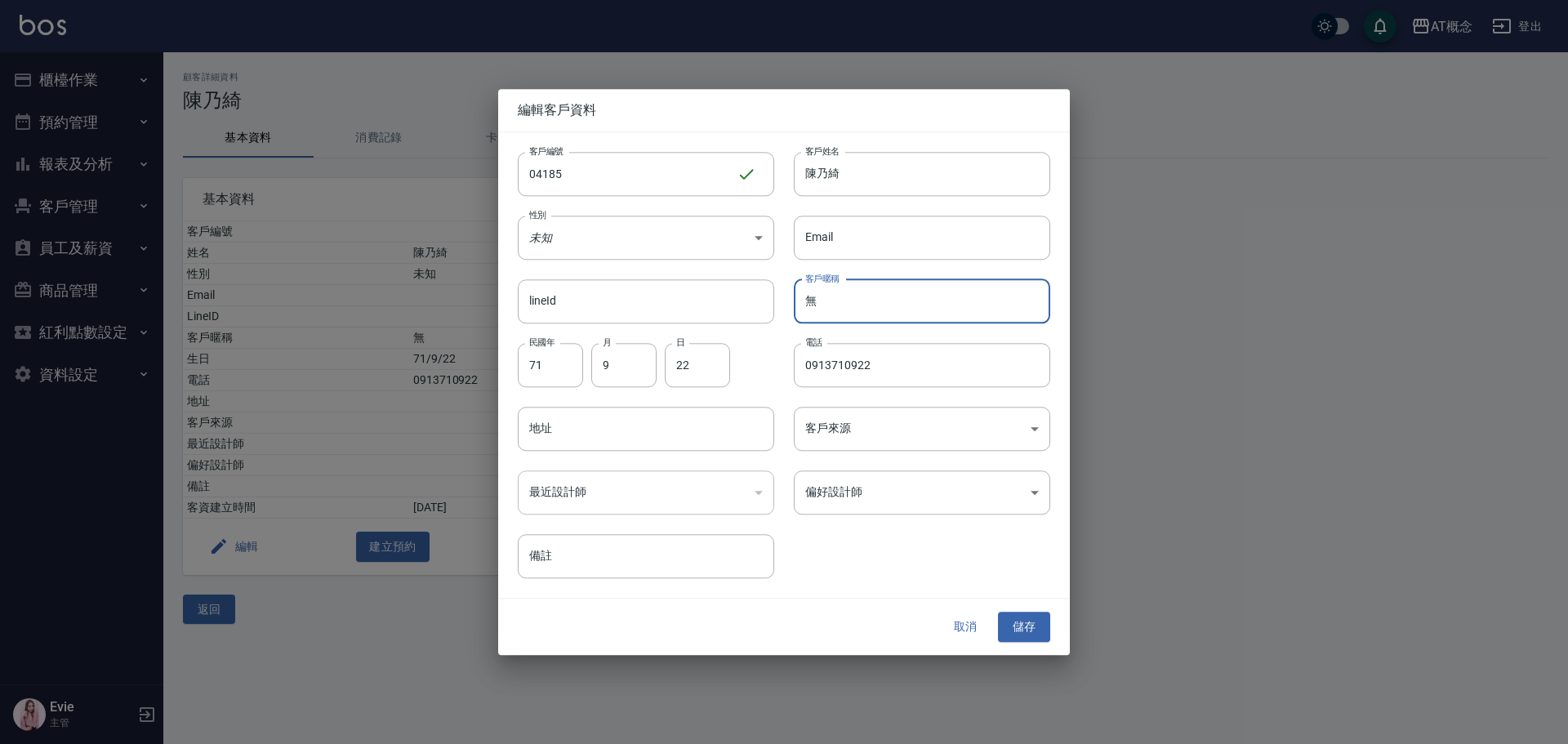
drag, startPoint x: 828, startPoint y: 299, endPoint x: 791, endPoint y: 291, distance: 37.9
click at [791, 291] on div "客戶暱稱 無 客戶暱稱" at bounding box center [912, 291] width 276 height 63
paste input "乃綺"
type input "乃綺"
click at [856, 493] on body "AT概念 登出 櫃檯作業 打帳單 帳單列表 現金收支登錄 高階收支登錄 材料自購登錄 每日結帳 排班表 現場電腦打卡 預約管理 預約管理 單日預約紀錄 單週預…" at bounding box center [784, 372] width 1568 height 744
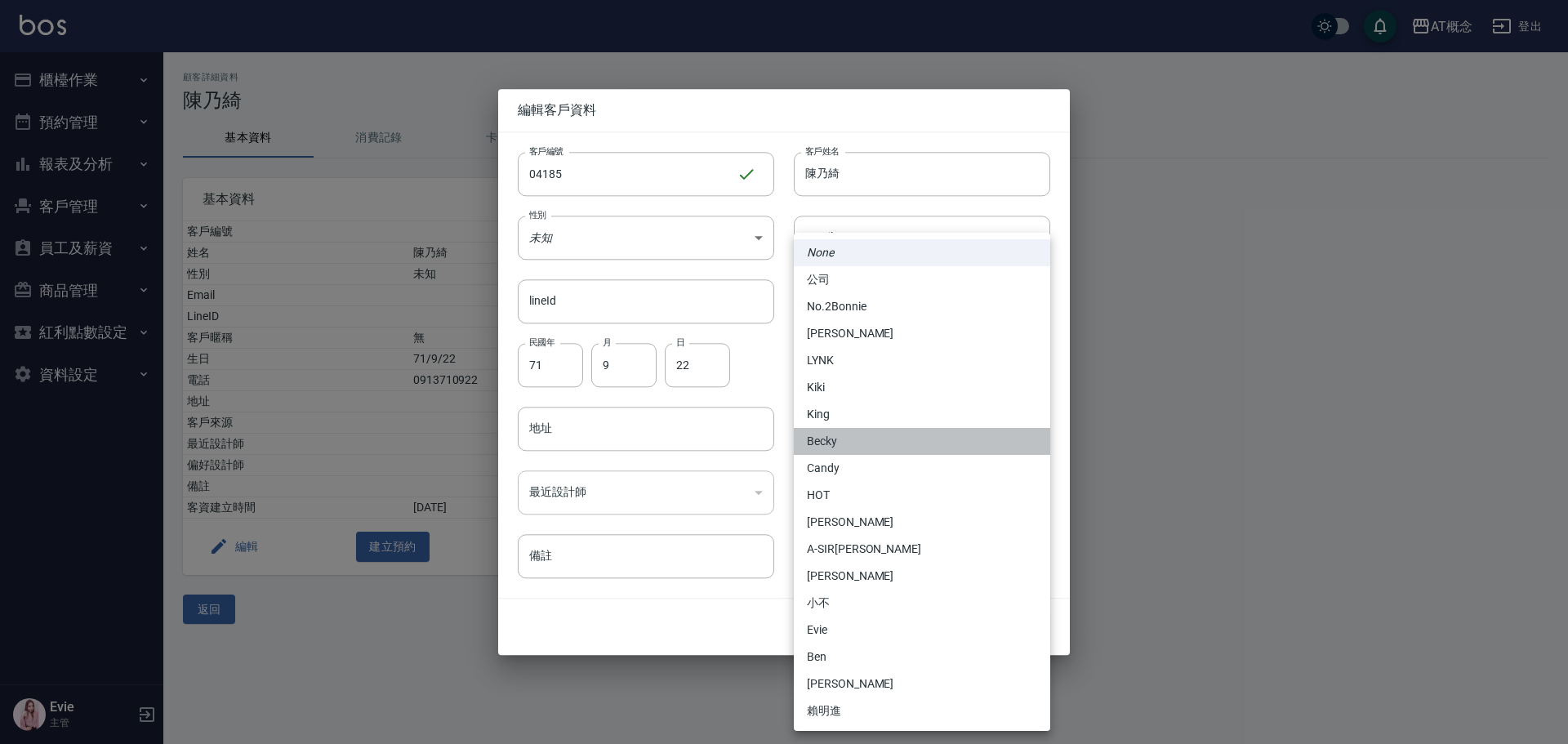
click at [825, 442] on li "Becky" at bounding box center [922, 440] width 256 height 27
type input "cba30a16-5009-42c6-9a58-f7249137d387"
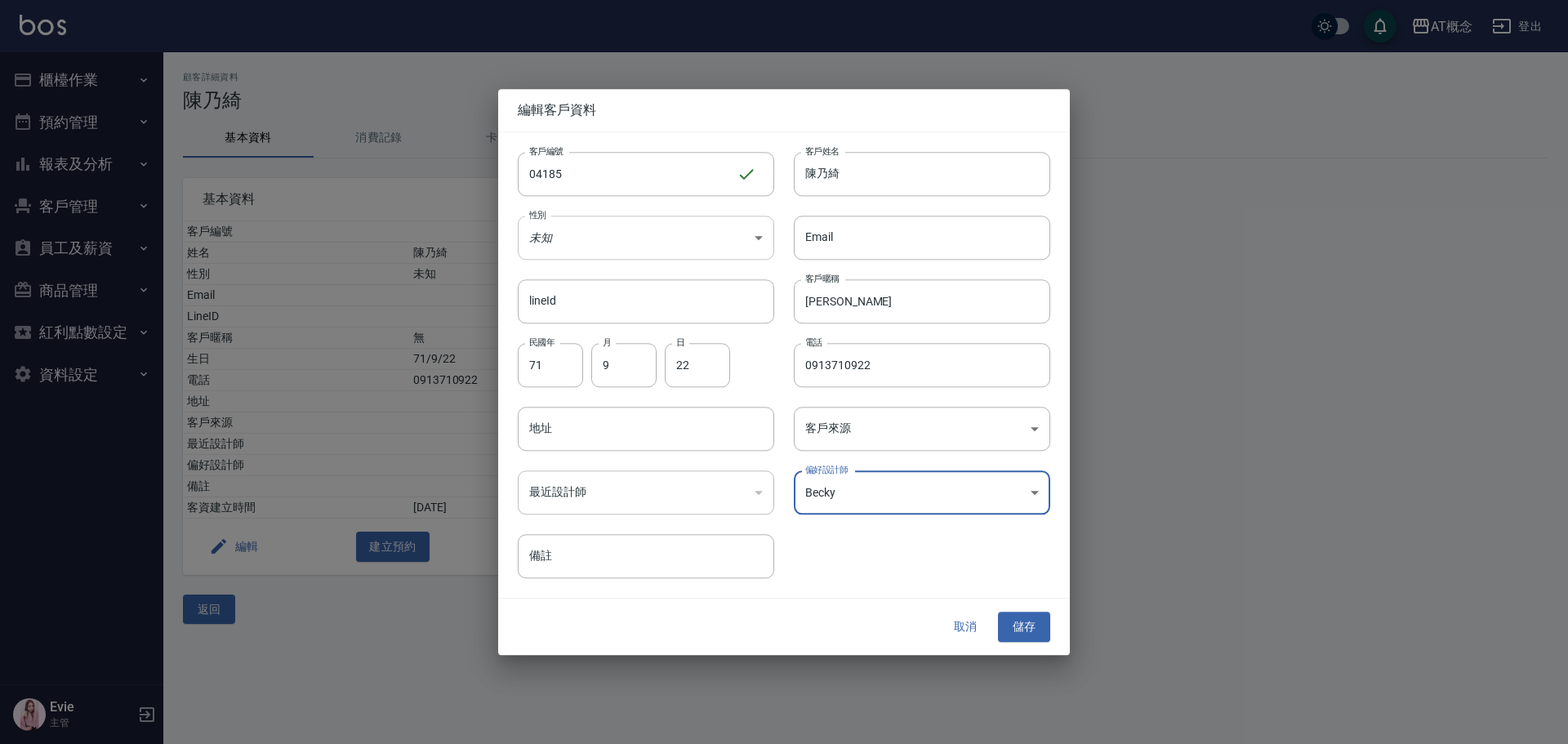
click at [678, 236] on body "AT概念 登出 櫃檯作業 打帳單 帳單列表 現金收支登錄 高階收支登錄 材料自購登錄 每日結帳 排班表 現場電腦打卡 預約管理 預約管理 單日預約紀錄 單週預…" at bounding box center [784, 372] width 1568 height 744
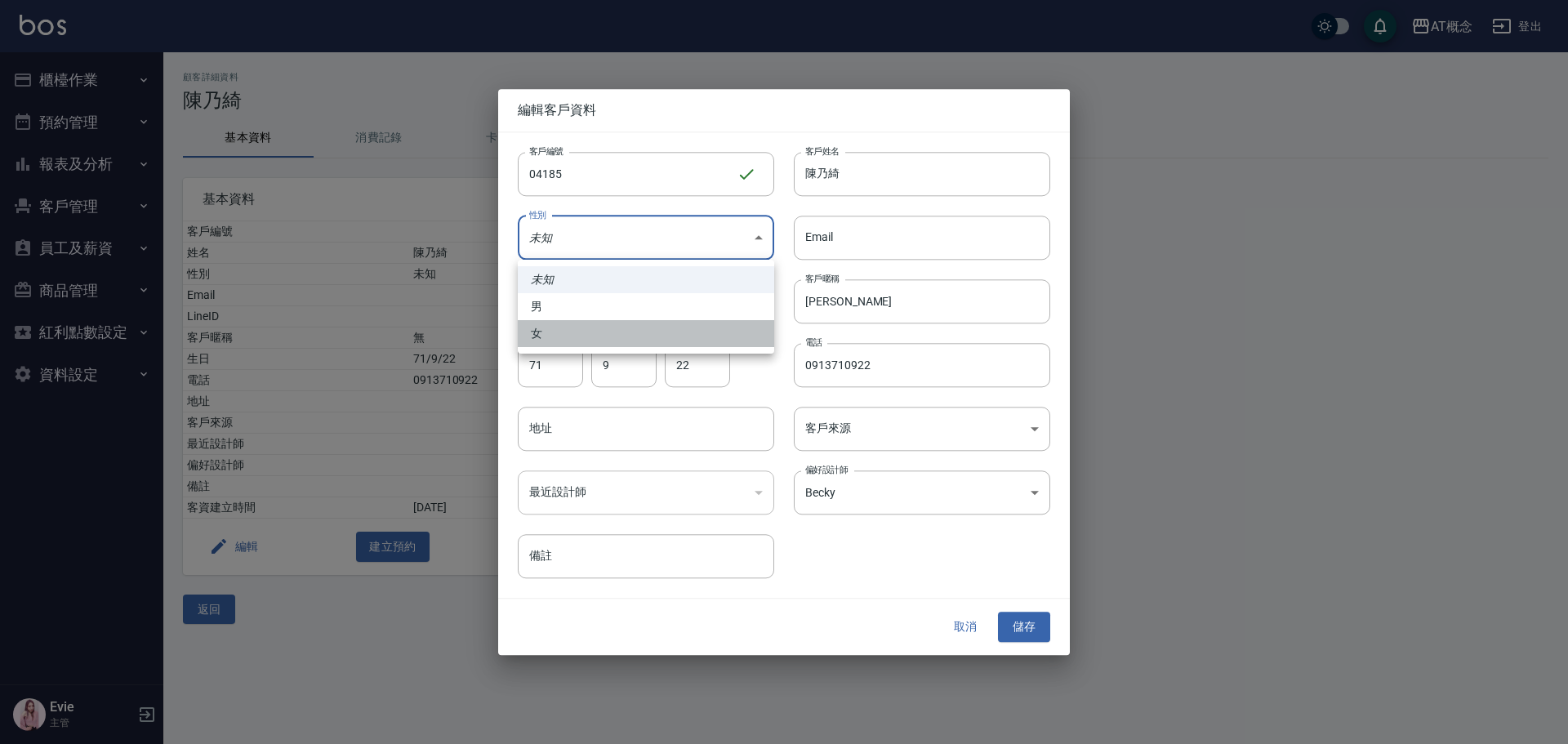
click at [573, 331] on li "女" at bounding box center [645, 332] width 256 height 27
type input "FEMALE"
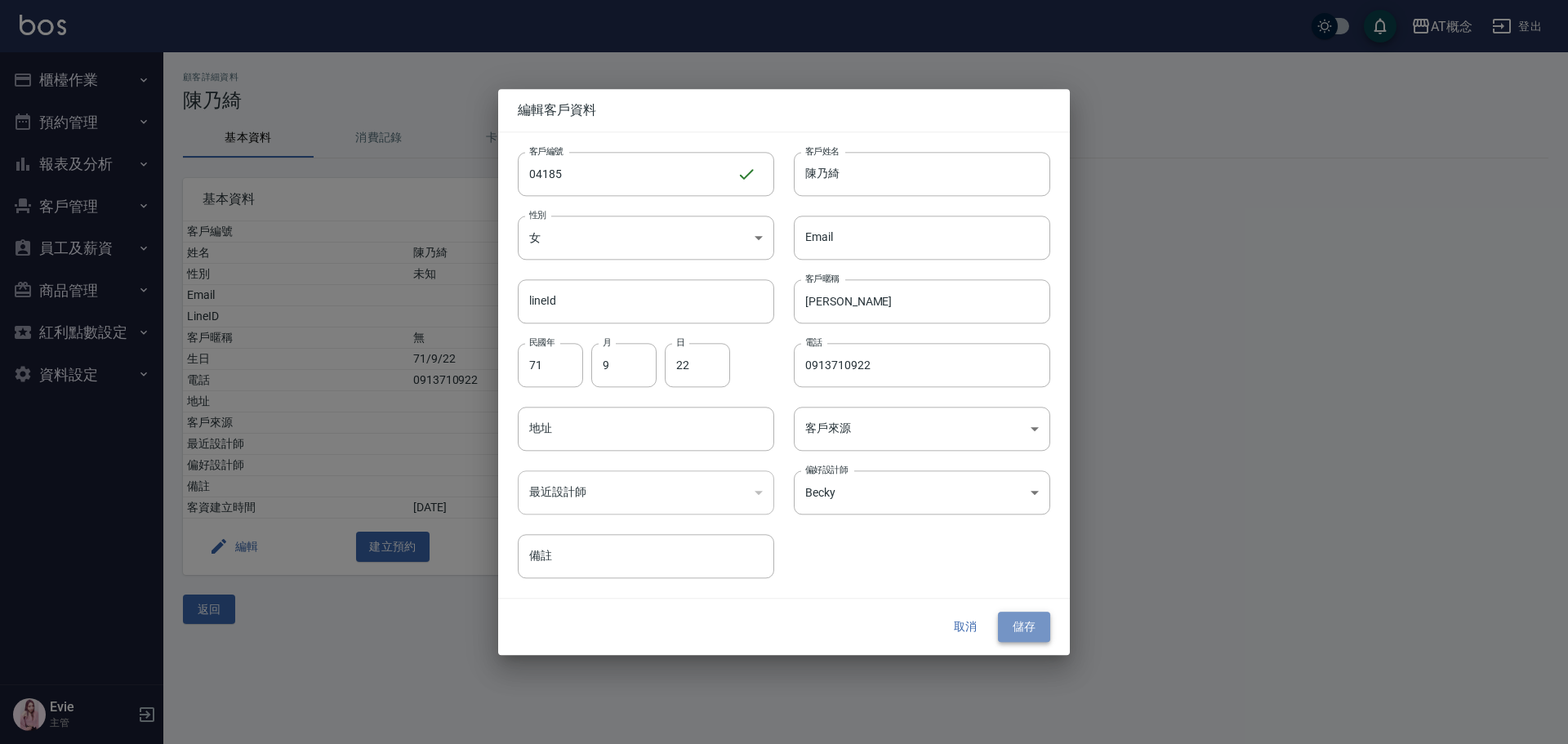
click at [1040, 630] on button "儲存" at bounding box center [1024, 627] width 52 height 31
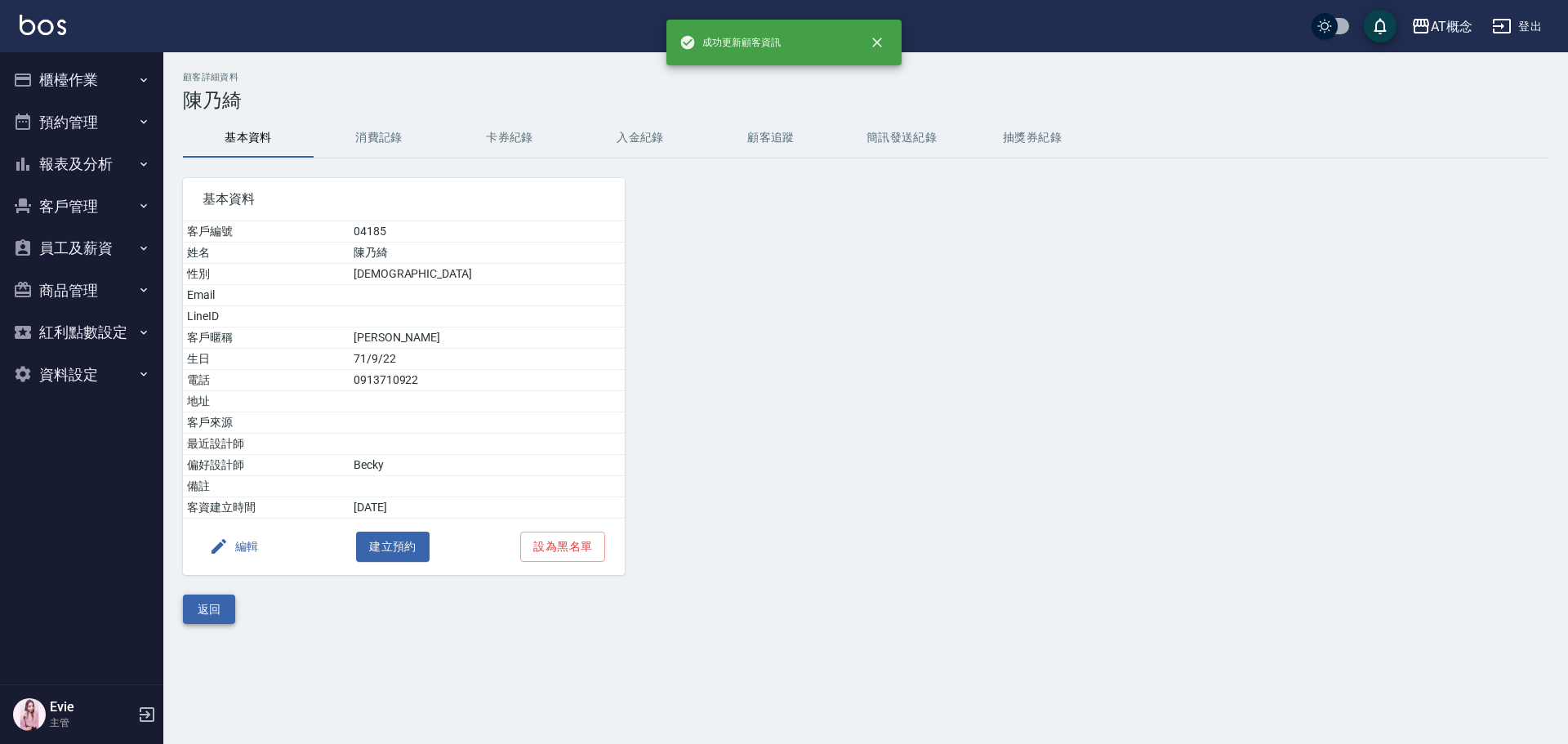
click at [227, 610] on button "返回" at bounding box center [209, 609] width 52 height 31
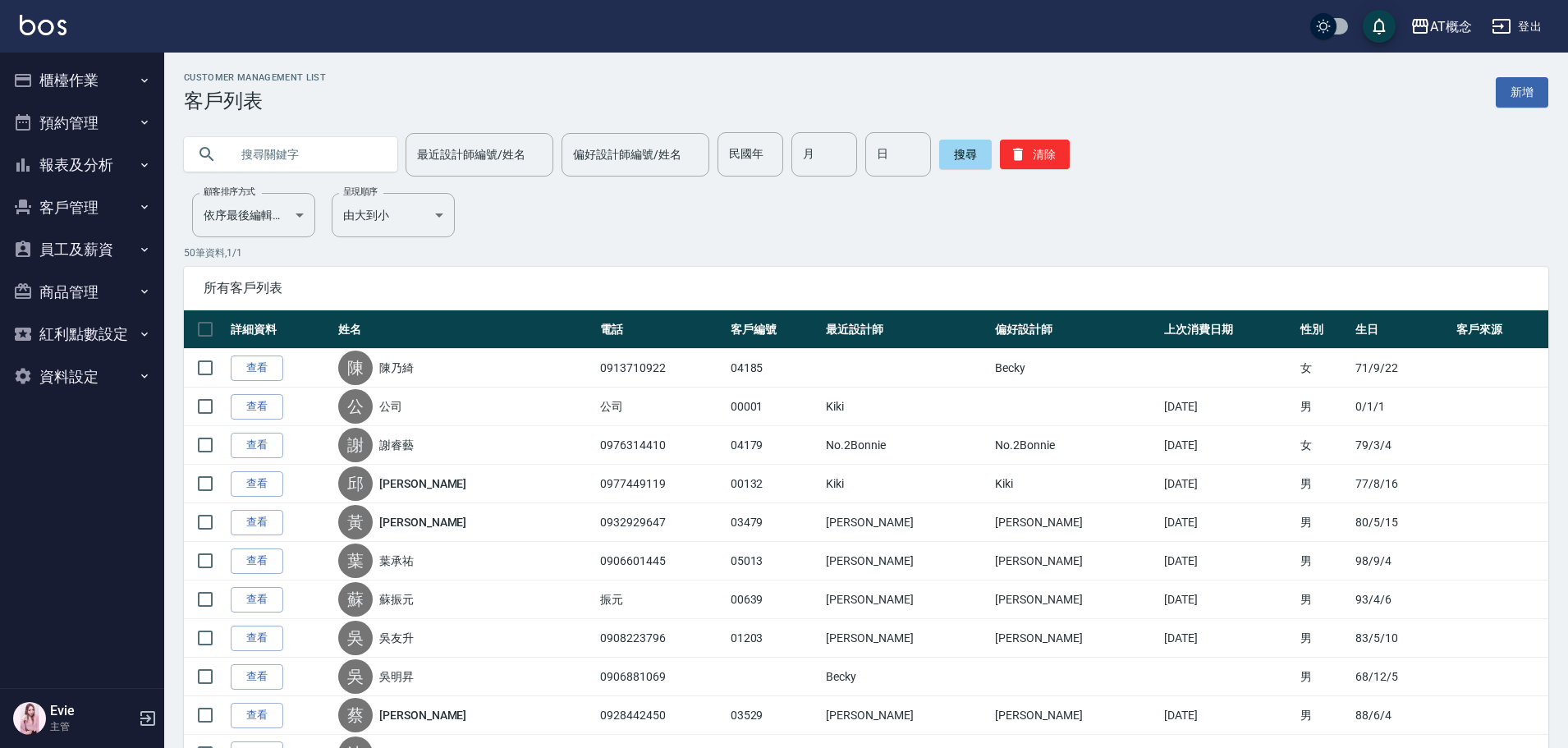
click at [269, 149] on input "text" at bounding box center [306, 154] width 154 height 45
type input "趙秀琴"
